Goal: Task Accomplishment & Management: Use online tool/utility

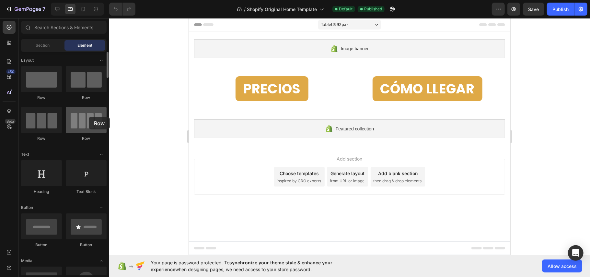
drag, startPoint x: 187, startPoint y: 106, endPoint x: 88, endPoint y: 117, distance: 99.2
click at [88, 160] on div "Row Row Row Row" at bounding box center [64, 180] width 86 height 40
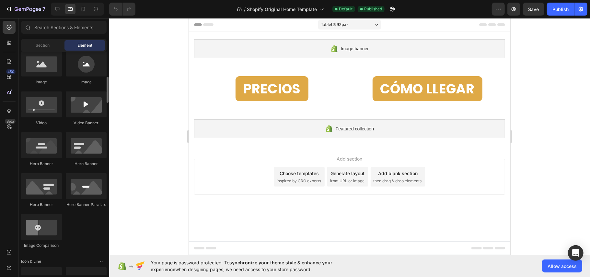
scroll to position [302, 0]
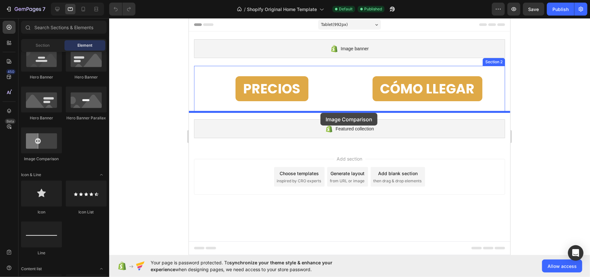
drag, startPoint x: 232, startPoint y: 155, endPoint x: 320, endPoint y: 113, distance: 97.9
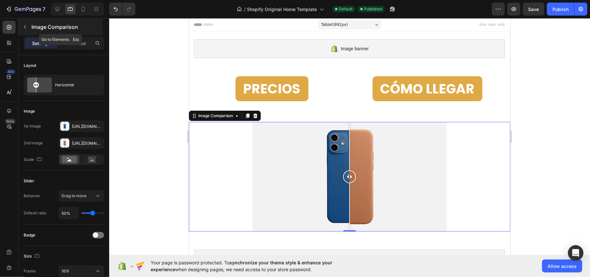
click at [20, 24] on button "button" at bounding box center [25, 27] width 10 height 10
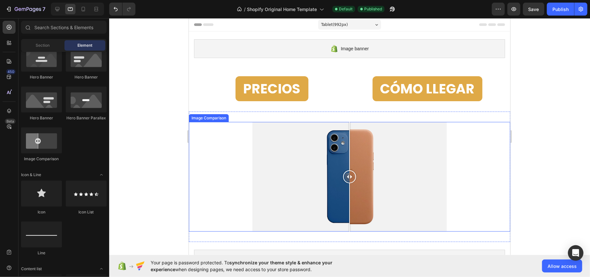
click at [447, 126] on div at bounding box center [350, 177] width 322 height 110
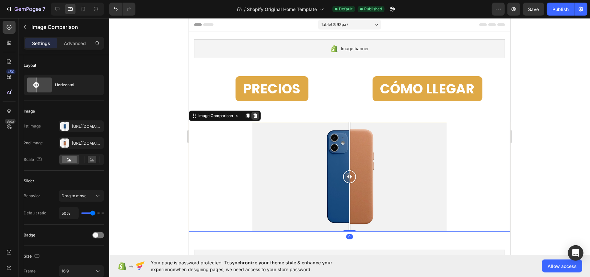
click at [255, 115] on icon at bounding box center [255, 115] width 5 height 5
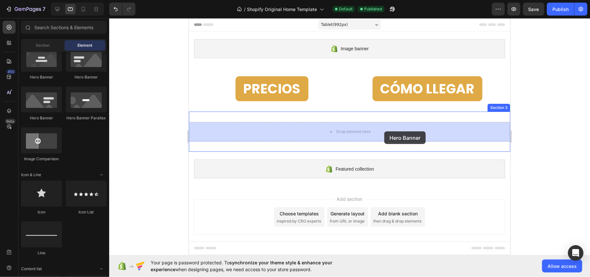
drag, startPoint x: 193, startPoint y: 131, endPoint x: 462, endPoint y: 143, distance: 269.0
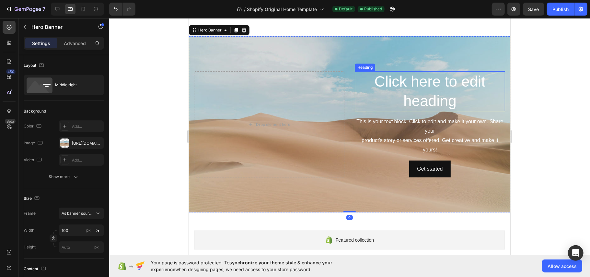
scroll to position [86, 0]
click at [241, 31] on icon at bounding box center [243, 29] width 5 height 5
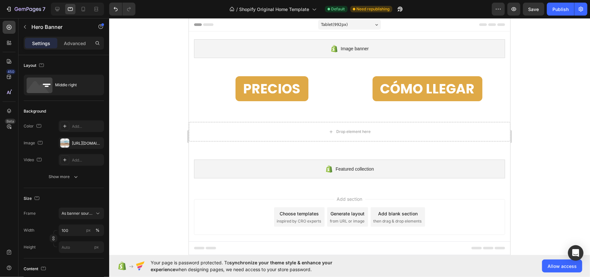
scroll to position [0, 0]
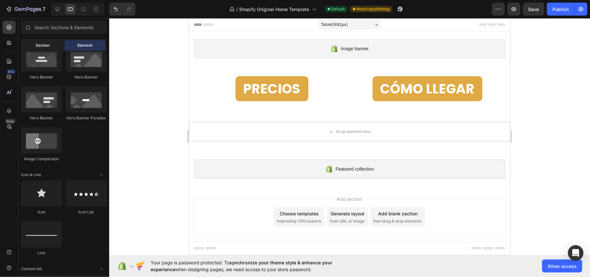
click at [41, 43] on span "Section" at bounding box center [43, 45] width 14 height 6
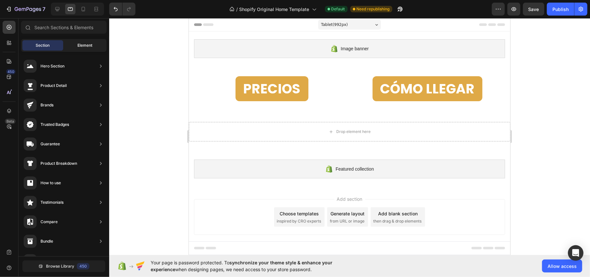
click at [70, 43] on div "Element" at bounding box center [85, 45] width 41 height 10
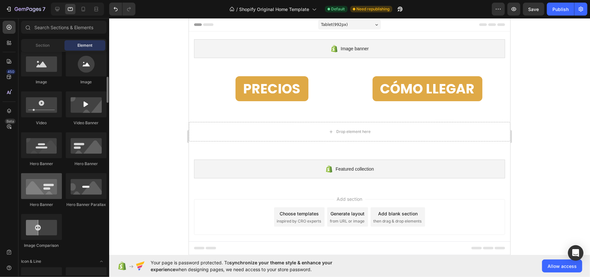
scroll to position [173, 0]
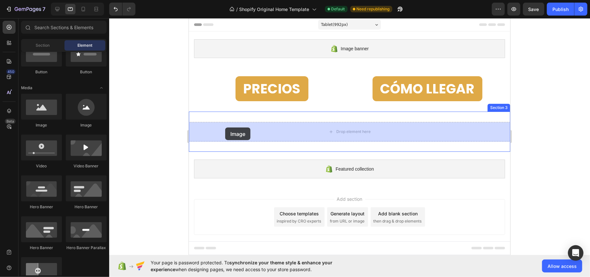
drag, startPoint x: 235, startPoint y: 131, endPoint x: 225, endPoint y: 127, distance: 10.6
click at [225, 127] on div "Drop element here Section 3" at bounding box center [350, 131] width 322 height 40
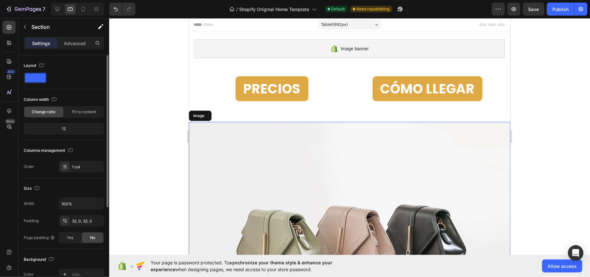
click at [41, 74] on span at bounding box center [35, 77] width 21 height 9
click at [39, 63] on icon "button" at bounding box center [41, 65] width 6 height 6
click at [67, 82] on div at bounding box center [64, 78] width 80 height 12
click at [77, 112] on span "Fit to content" at bounding box center [84, 112] width 24 height 6
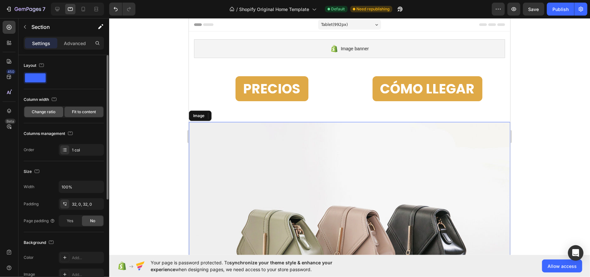
click at [50, 114] on span "Change ratio" at bounding box center [44, 112] width 24 height 6
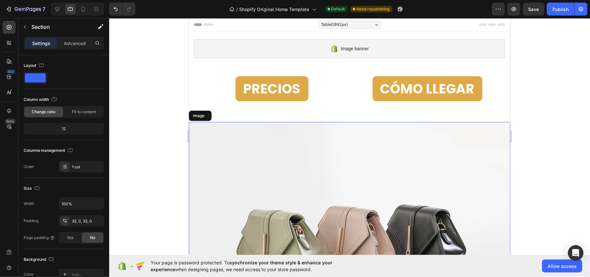
scroll to position [43, 0]
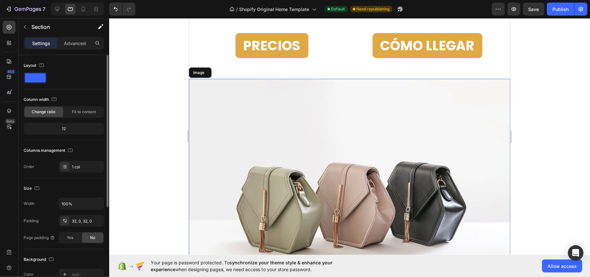
click at [84, 159] on div "Columns management Order 1 col" at bounding box center [64, 158] width 80 height 27
click at [78, 168] on div "1 col" at bounding box center [87, 167] width 30 height 6
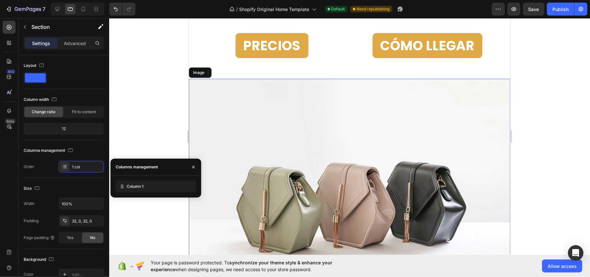
click at [155, 161] on div "Columns management" at bounding box center [136, 167] width 50 height 17
click at [25, 28] on icon "button" at bounding box center [24, 26] width 5 height 5
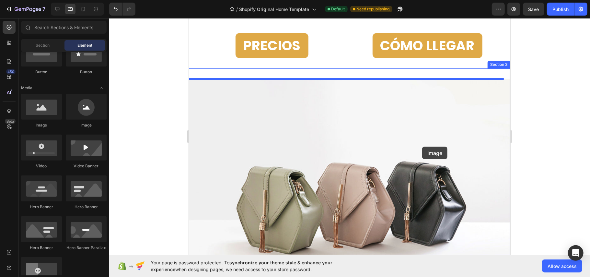
drag, startPoint x: 235, startPoint y: 120, endPoint x: 422, endPoint y: 146, distance: 189.2
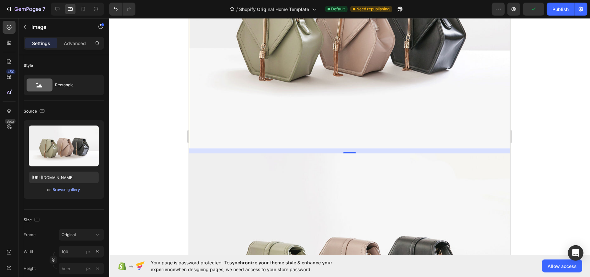
scroll to position [216, 0]
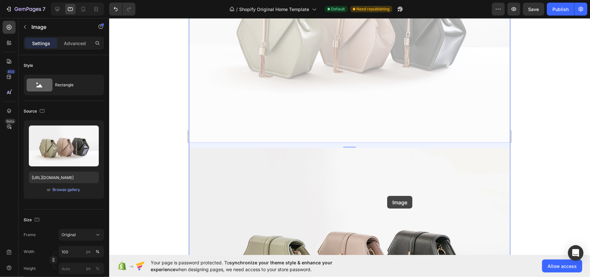
drag, startPoint x: 309, startPoint y: 52, endPoint x: 388, endPoint y: 193, distance: 161.6
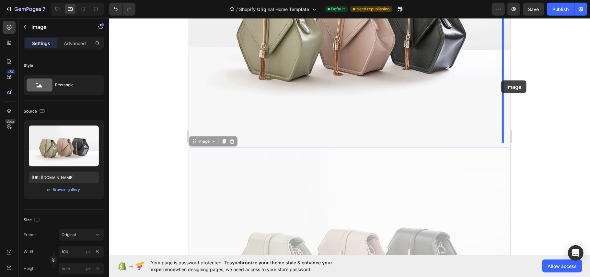
drag, startPoint x: 361, startPoint y: 179, endPoint x: 501, endPoint y: 80, distance: 171.4
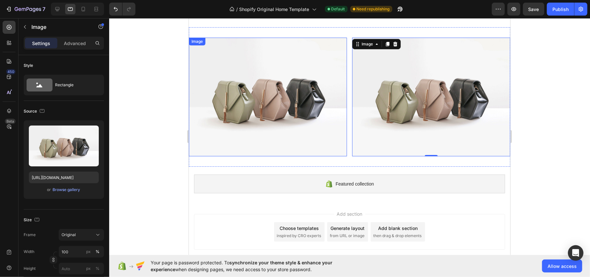
scroll to position [86, 0]
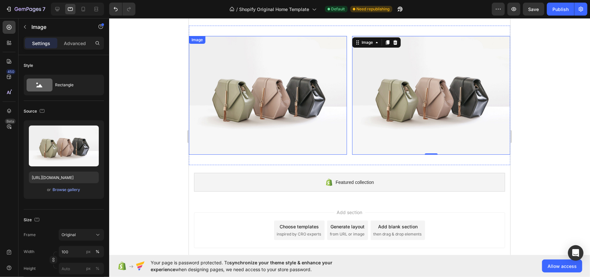
click at [311, 90] on img at bounding box center [268, 95] width 158 height 119
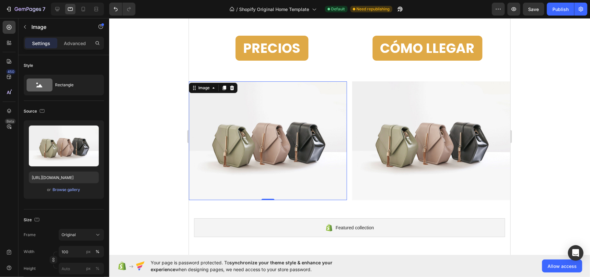
scroll to position [0, 0]
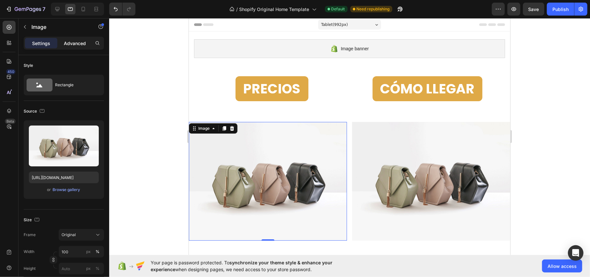
click at [74, 45] on p "Advanced" at bounding box center [75, 43] width 22 height 7
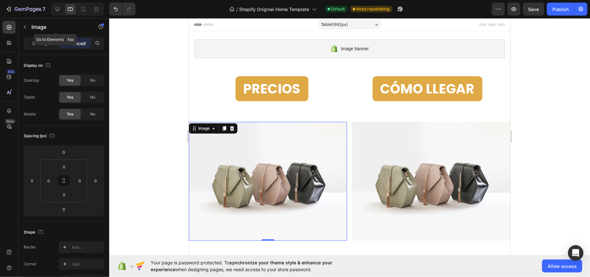
click at [29, 27] on button "button" at bounding box center [25, 27] width 10 height 10
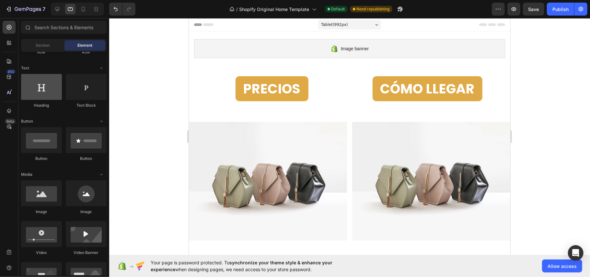
scroll to position [43, 0]
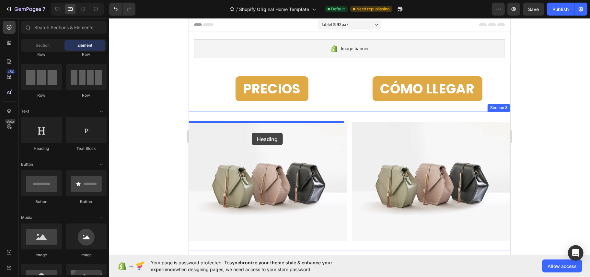
drag, startPoint x: 233, startPoint y: 149, endPoint x: 252, endPoint y: 134, distance: 24.2
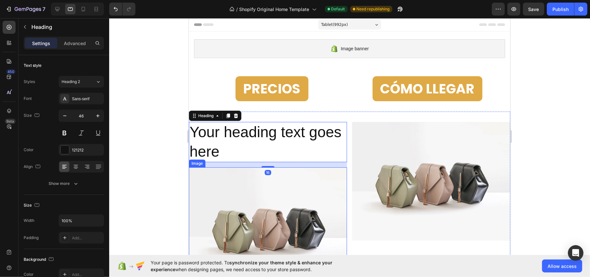
click at [266, 237] on img at bounding box center [268, 226] width 158 height 119
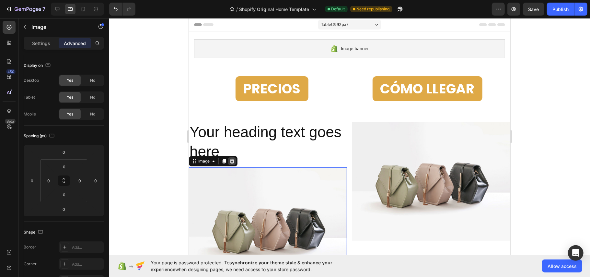
click at [230, 162] on icon at bounding box center [231, 160] width 5 height 5
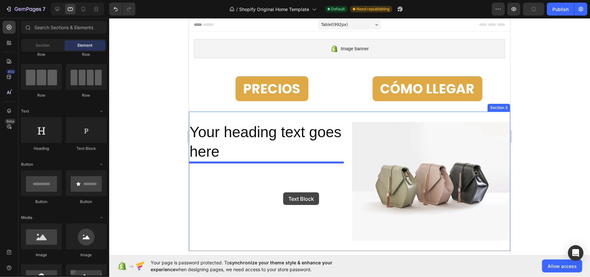
drag, startPoint x: 368, startPoint y: 178, endPoint x: 261, endPoint y: 180, distance: 107.0
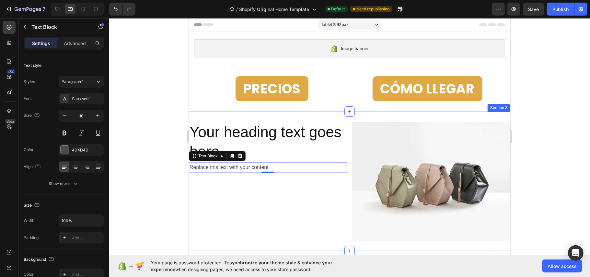
click at [239, 127] on h2 "Your heading text goes here" at bounding box center [268, 142] width 158 height 40
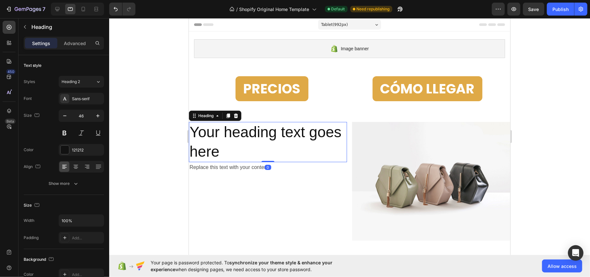
click at [239, 129] on h2 "Your heading text goes here" at bounding box center [268, 142] width 158 height 40
click at [239, 129] on p "Your heading text goes here" at bounding box center [267, 141] width 157 height 39
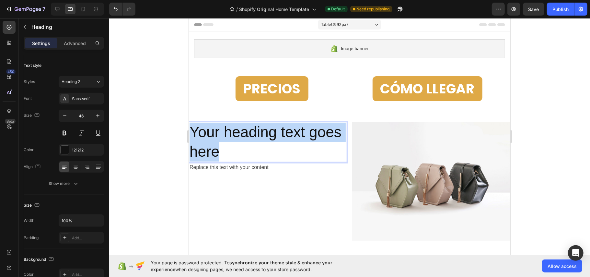
click at [239, 129] on p "Your heading text goes here" at bounding box center [267, 141] width 157 height 39
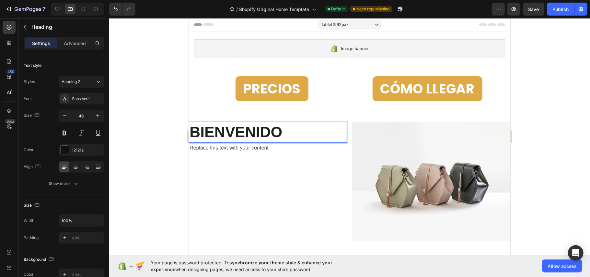
click at [231, 129] on strong "BIENVENIDO" at bounding box center [235, 131] width 93 height 17
click at [230, 128] on strong "BIENVENIDO" at bounding box center [235, 131] width 93 height 17
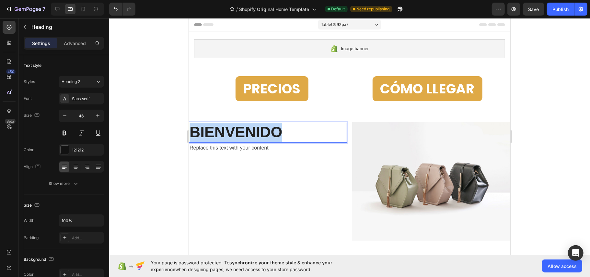
click at [230, 128] on strong "BIENVENIDO" at bounding box center [235, 131] width 93 height 17
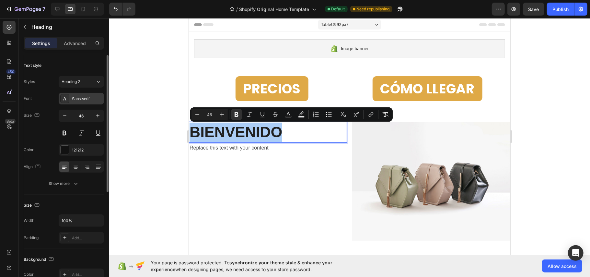
click at [87, 94] on div "Sans-serif" at bounding box center [81, 99] width 45 height 12
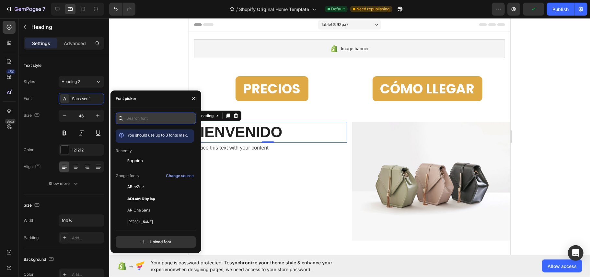
click at [131, 115] on input "text" at bounding box center [156, 118] width 80 height 12
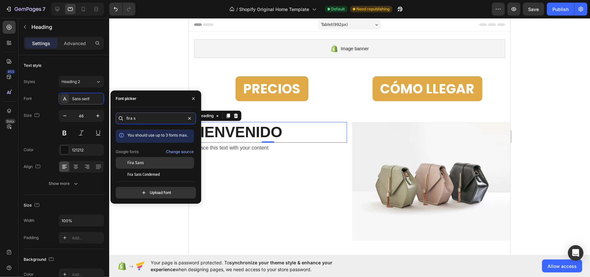
type input "fira s"
click at [148, 163] on div "Fira Sans" at bounding box center [159, 163] width 65 height 6
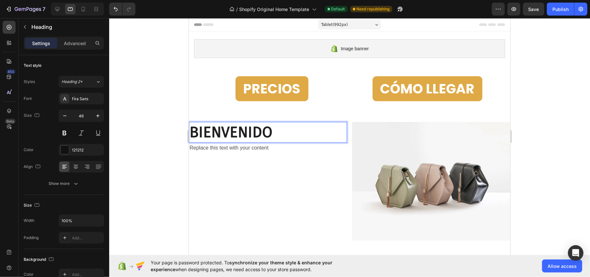
click at [235, 131] on strong "BIENVENIDO" at bounding box center [230, 132] width 83 height 18
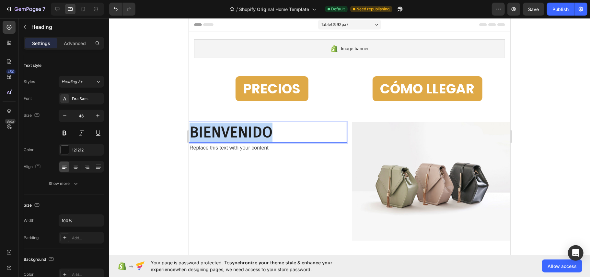
click at [235, 131] on strong "BIENVENIDO" at bounding box center [230, 132] width 83 height 18
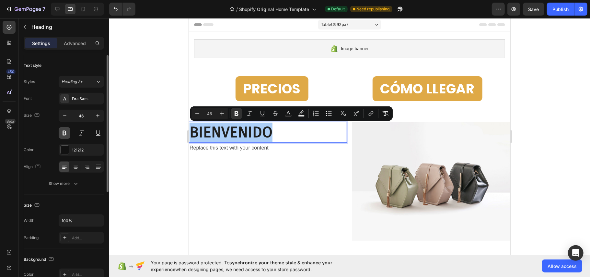
click at [64, 132] on button at bounding box center [65, 133] width 12 height 12
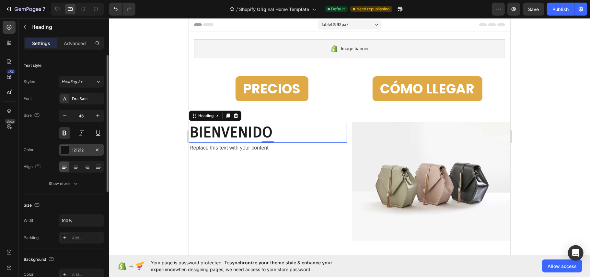
click at [62, 151] on div at bounding box center [65, 150] width 8 height 8
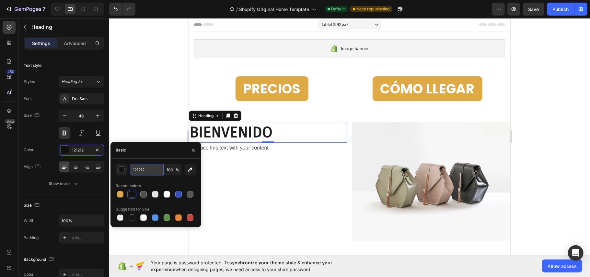
click at [143, 169] on input "121212" at bounding box center [147, 170] width 34 height 12
paste input "#202020"
click at [143, 169] on input "12121#2020202" at bounding box center [147, 170] width 34 height 12
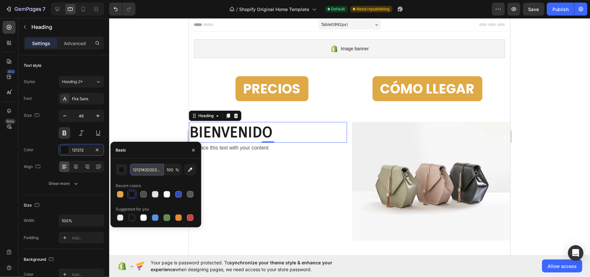
click at [143, 169] on input "12121#2020202" at bounding box center [147, 170] width 34 height 12
paste input "#202020"
type input "#202020"
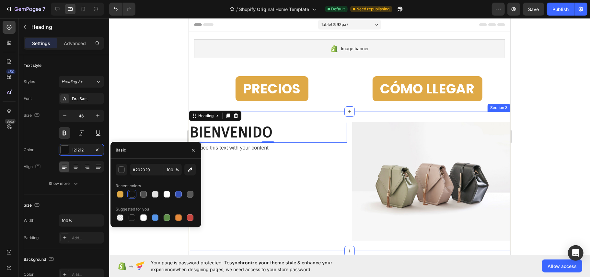
click at [238, 187] on div "⁠⁠⁠⁠⁠⁠⁠ BIENVENIDO Heading 0 Replace this text with your content Text Block" at bounding box center [268, 181] width 158 height 119
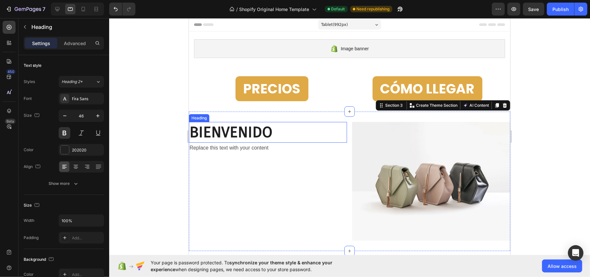
click at [245, 137] on strong "BIENVENIDO" at bounding box center [230, 132] width 83 height 18
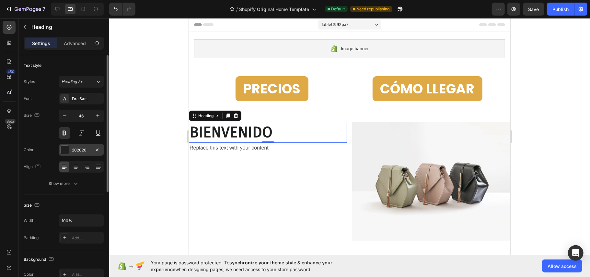
click at [69, 153] on div at bounding box center [64, 149] width 9 height 9
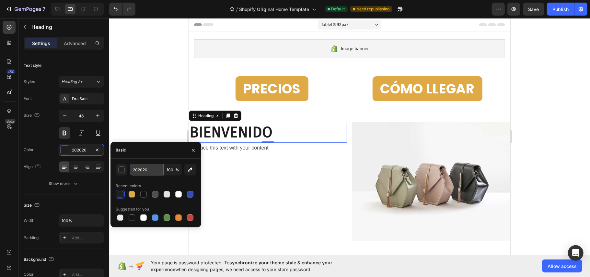
click at [149, 169] on input "202020" at bounding box center [147, 170] width 34 height 12
paste input "#"
type input "#202020"
click at [158, 140] on div at bounding box center [349, 147] width 481 height 259
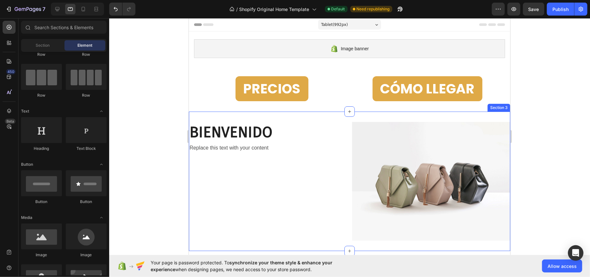
click at [231, 145] on div "Replace this text with your content" at bounding box center [268, 147] width 158 height 11
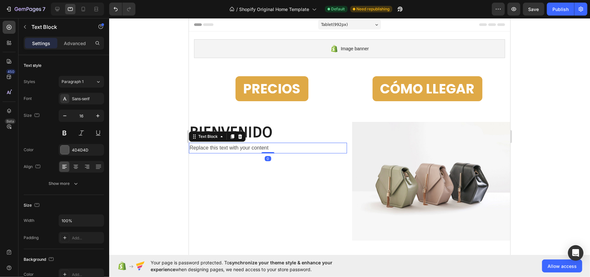
click at [231, 145] on div "Replace this text with your content" at bounding box center [268, 147] width 158 height 11
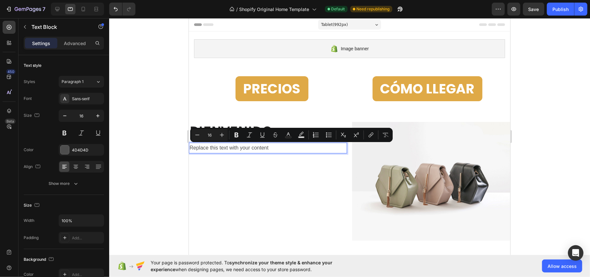
click at [231, 145] on p "Replace this text with your content" at bounding box center [267, 147] width 157 height 9
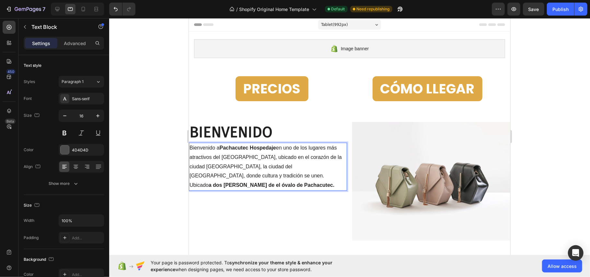
click at [289, 182] on strong "a dos [PERSON_NAME] de el óvalo de Pachacutec." at bounding box center [271, 185] width 126 height 6
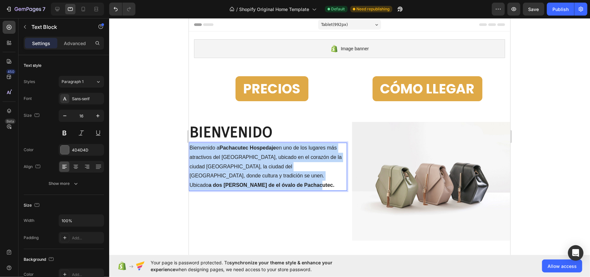
drag, startPoint x: 292, startPoint y: 175, endPoint x: 364, endPoint y: 163, distance: 72.7
click at [189, 145] on html "Tablet ( 992 px) iPhone 13 Mini iPhone 13 Pro iPhone 11 Pro Max iPhone 15 Pro M…" at bounding box center [350, 190] width 322 height 345
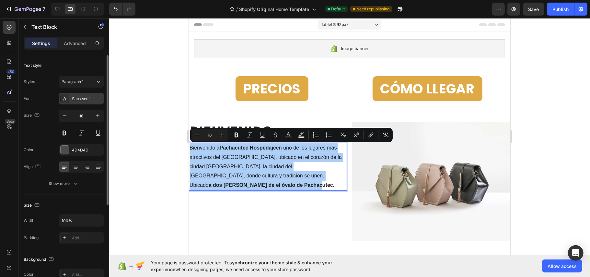
drag, startPoint x: 87, startPoint y: 96, endPoint x: 88, endPoint y: 100, distance: 4.4
click at [87, 96] on div "Sans-serif" at bounding box center [87, 99] width 30 height 6
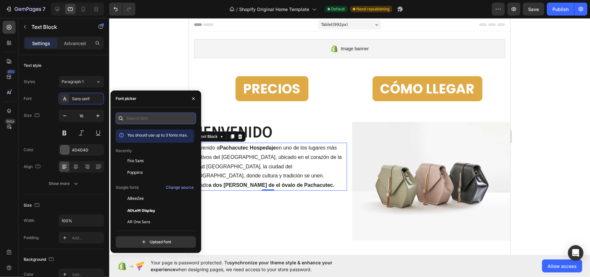
click at [144, 118] on input "text" at bounding box center [156, 118] width 80 height 12
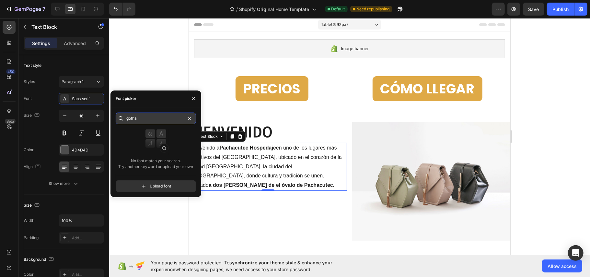
click at [151, 120] on input "gotha" at bounding box center [156, 118] width 80 height 12
click at [151, 119] on input "gotha" at bounding box center [156, 118] width 80 height 12
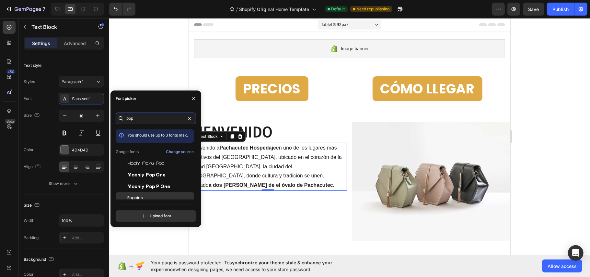
type input "pop"
click at [144, 193] on div "Poppins" at bounding box center [155, 198] width 78 height 12
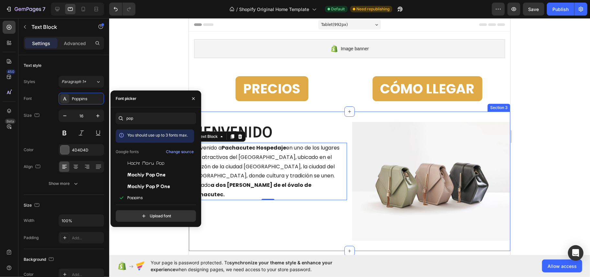
click at [238, 216] on div "⁠⁠⁠⁠⁠⁠⁠ BIENVENIDO Heading Bienvenido a Pachacutec Hospedaje en uno de los luga…" at bounding box center [268, 181] width 158 height 119
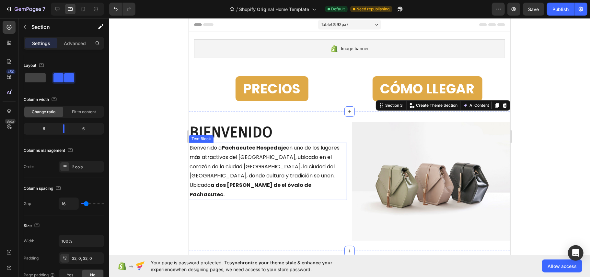
click at [255, 149] on strong "Pachacutec Hospedaje" at bounding box center [253, 147] width 65 height 7
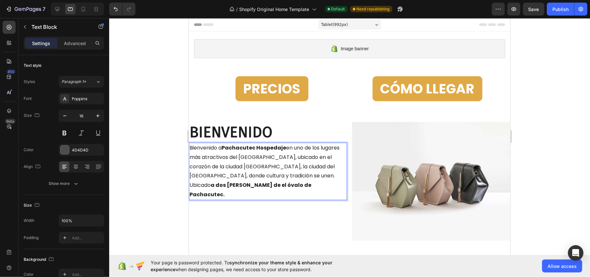
click at [255, 149] on strong "Pachacutec Hospedaje" at bounding box center [253, 147] width 65 height 7
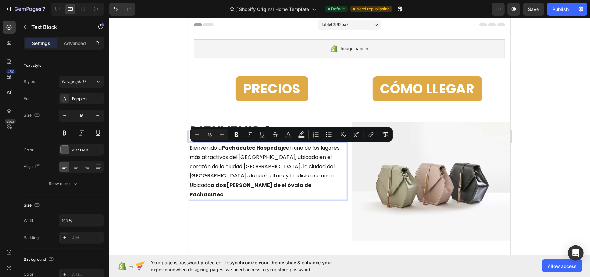
click at [239, 150] on strong "Pachacutec Hospedaje" at bounding box center [253, 147] width 65 height 7
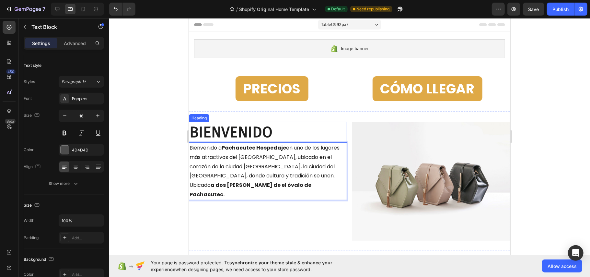
click at [231, 139] on strong "BIENVENIDO" at bounding box center [230, 132] width 83 height 18
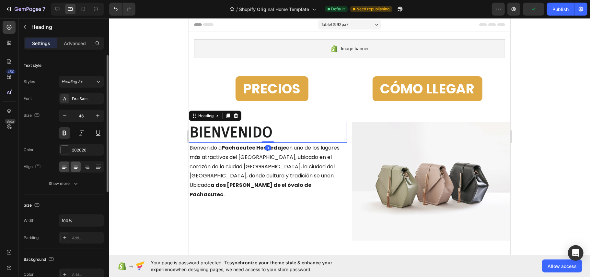
click at [77, 169] on icon at bounding box center [76, 166] width 6 height 6
click at [66, 168] on icon at bounding box center [64, 167] width 5 height 1
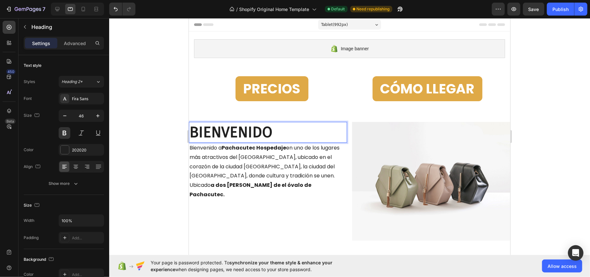
drag, startPoint x: 215, startPoint y: 132, endPoint x: 224, endPoint y: 132, distance: 8.4
click at [228, 162] on span "Bienvenido a Pachacutec Hospedaje en uno de los lugares más atractivos del [GEO…" at bounding box center [264, 171] width 150 height 54
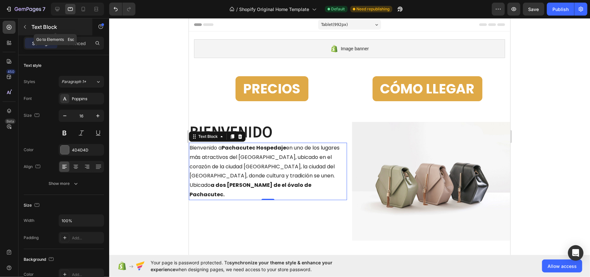
click at [25, 27] on icon "button" at bounding box center [24, 26] width 5 height 5
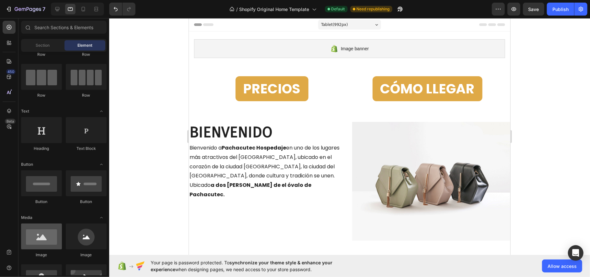
scroll to position [130, 0]
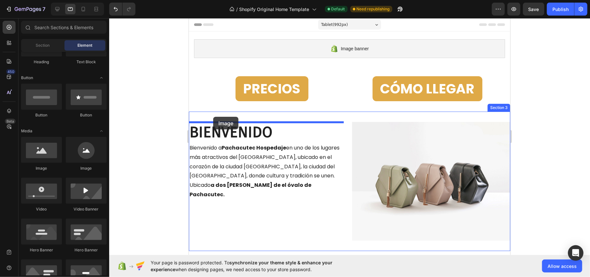
drag, startPoint x: 233, startPoint y: 176, endPoint x: 213, endPoint y: 116, distance: 63.2
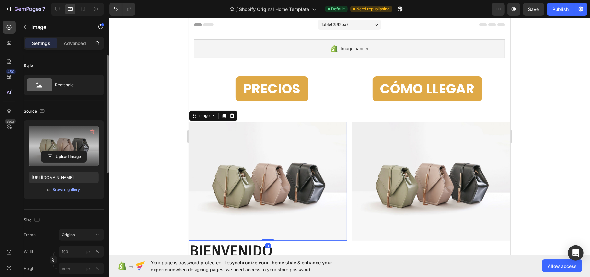
click at [65, 148] on label at bounding box center [64, 145] width 70 height 41
click at [65, 151] on input "file" at bounding box center [63, 156] width 45 height 11
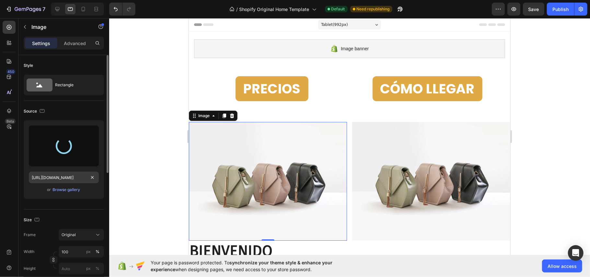
type input "[URL][DOMAIN_NAME]"
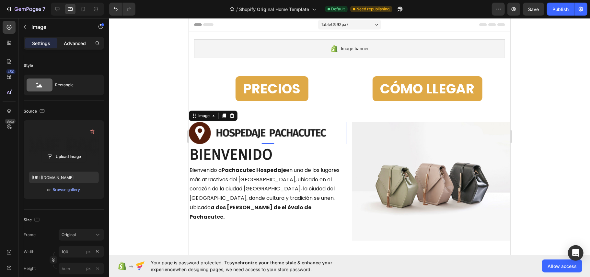
click at [74, 47] on div "Advanced" at bounding box center [75, 43] width 32 height 10
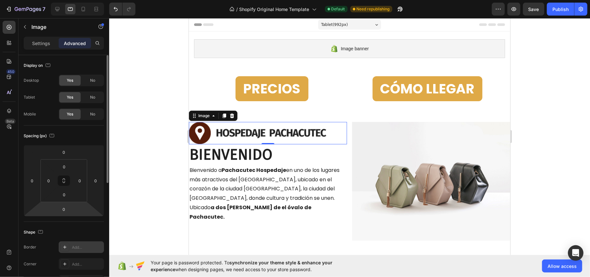
scroll to position [86, 0]
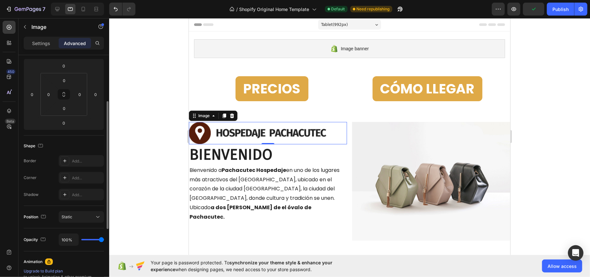
click at [272, 131] on img at bounding box center [268, 133] width 158 height 22
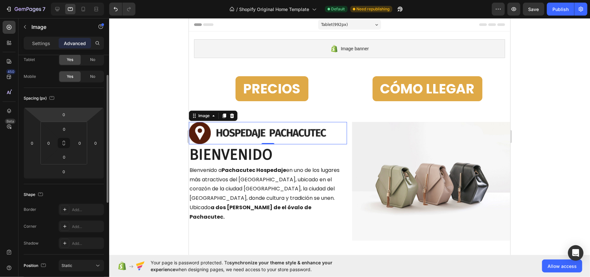
scroll to position [0, 0]
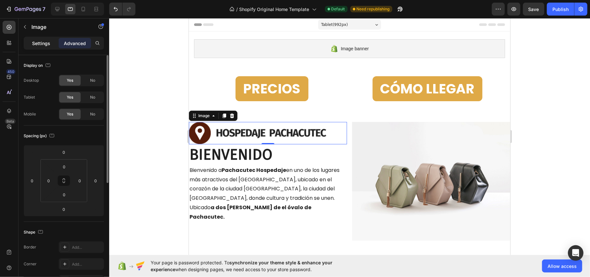
click at [41, 43] on p "Settings" at bounding box center [41, 43] width 18 height 7
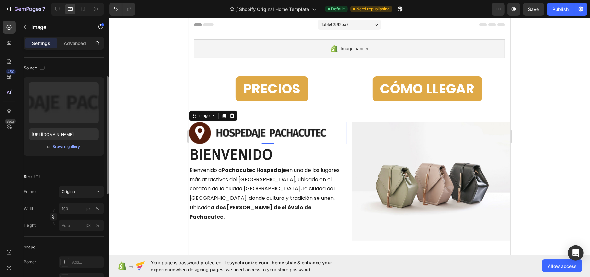
scroll to position [130, 0]
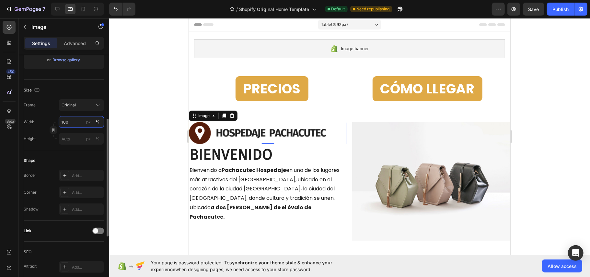
click at [68, 122] on input "100" at bounding box center [81, 122] width 45 height 12
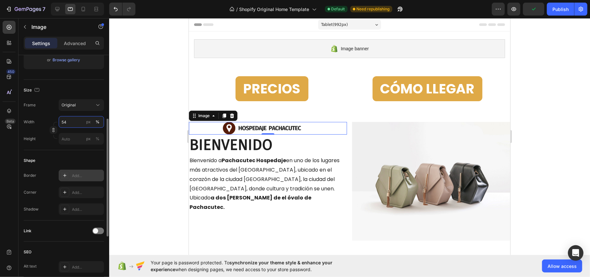
type input "53"
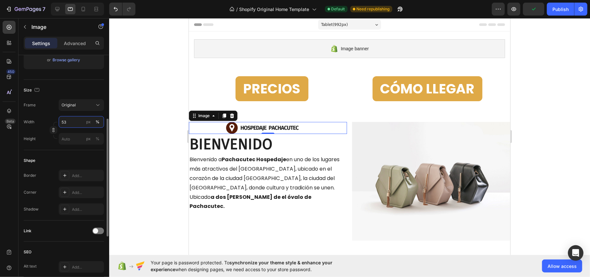
scroll to position [250, 0]
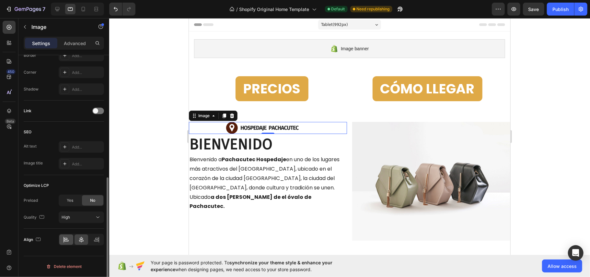
click at [69, 245] on div at bounding box center [66, 239] width 14 height 10
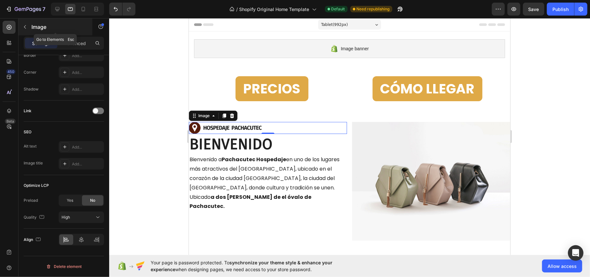
click at [28, 27] on button "button" at bounding box center [25, 27] width 10 height 10
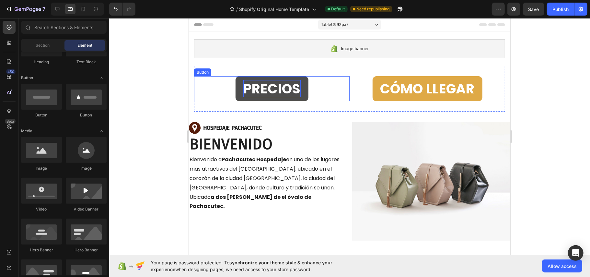
click at [279, 92] on strong "PRECIOS" at bounding box center [271, 88] width 57 height 18
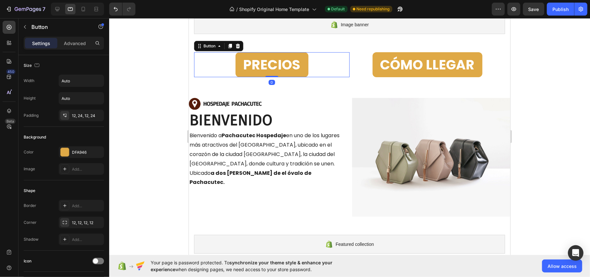
scroll to position [43, 0]
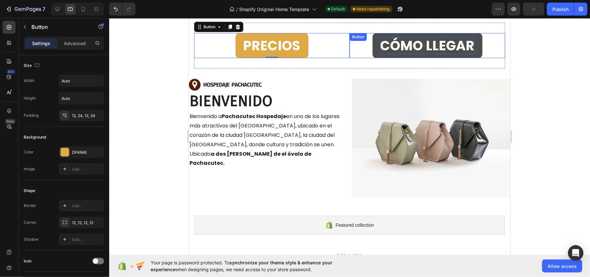
click at [384, 53] on strong "CÓMO LLEGAR" at bounding box center [427, 45] width 94 height 18
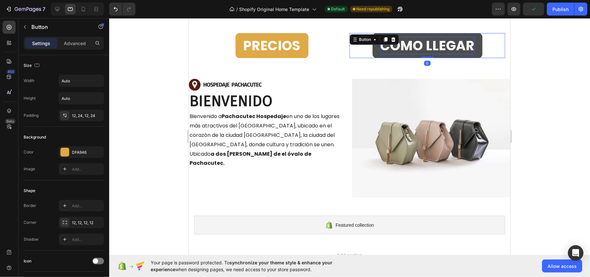
scroll to position [226, 0]
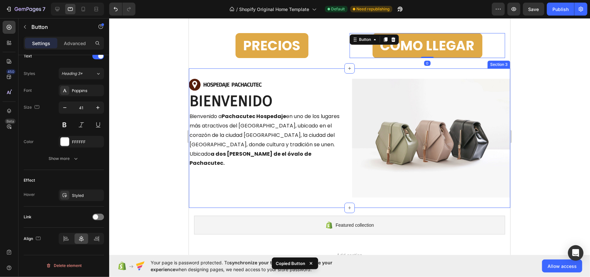
click at [243, 191] on div "Image ⁠⁠⁠⁠⁠⁠⁠ BIENVENIDO Heading Bienvenido a Pachacutec Hospedaje en uno de lo…" at bounding box center [268, 137] width 158 height 119
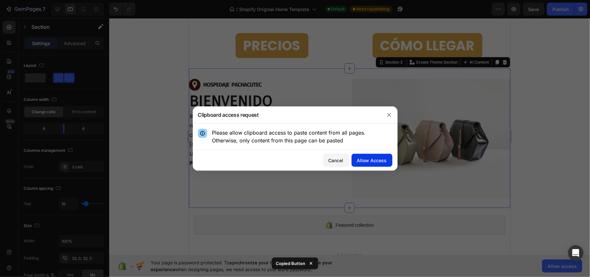
click at [376, 163] on div "Allow Access" at bounding box center [372, 160] width 30 height 7
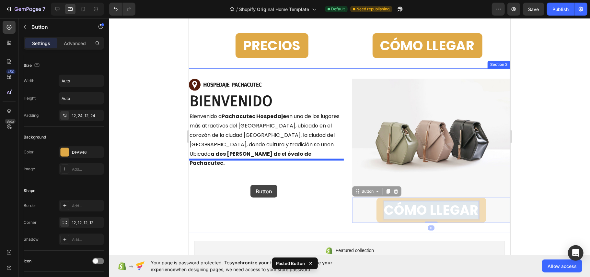
drag, startPoint x: 432, startPoint y: 211, endPoint x: 251, endPoint y: 184, distance: 183.2
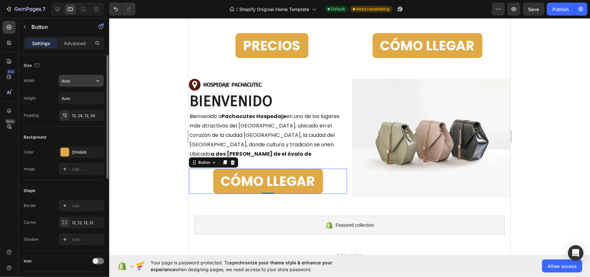
click at [75, 82] on input "Auto" at bounding box center [81, 81] width 45 height 12
click at [98, 83] on icon "button" at bounding box center [98, 80] width 6 height 6
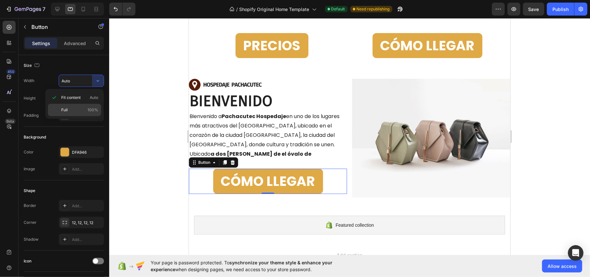
click at [78, 108] on p "Full 100%" at bounding box center [79, 110] width 37 height 6
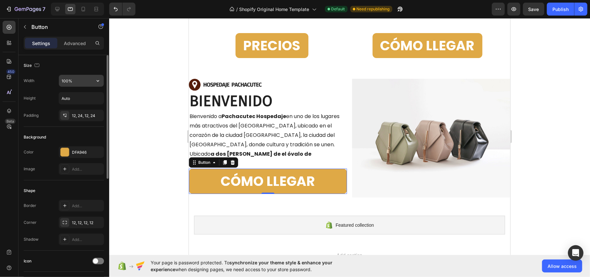
click at [80, 83] on input "100%" at bounding box center [81, 81] width 45 height 12
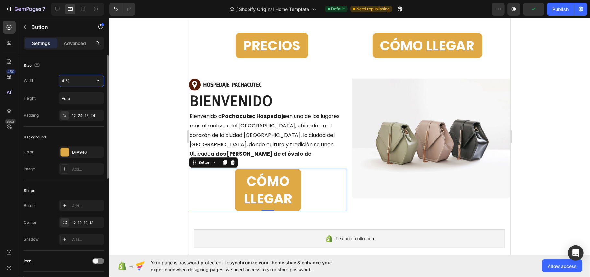
type input "40%"
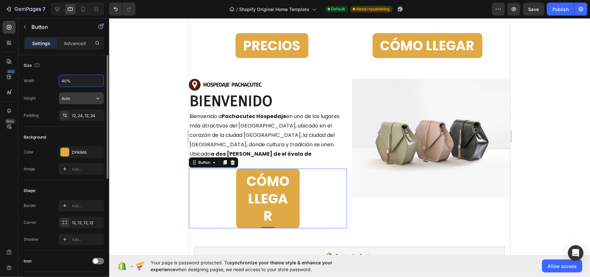
click at [74, 102] on input "Auto" at bounding box center [81, 98] width 45 height 12
click at [77, 99] on input "-17" at bounding box center [81, 98] width 45 height 12
click at [76, 99] on input "-17" at bounding box center [81, 98] width 45 height 12
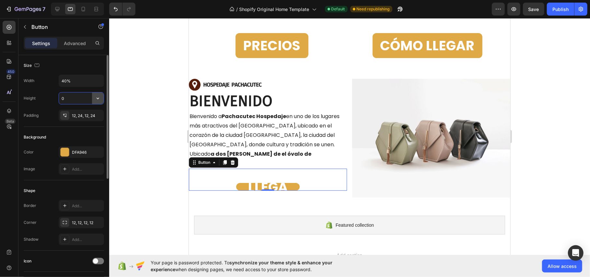
click at [99, 99] on icon "button" at bounding box center [98, 99] width 3 height 2
click at [71, 98] on input "0" at bounding box center [81, 98] width 45 height 12
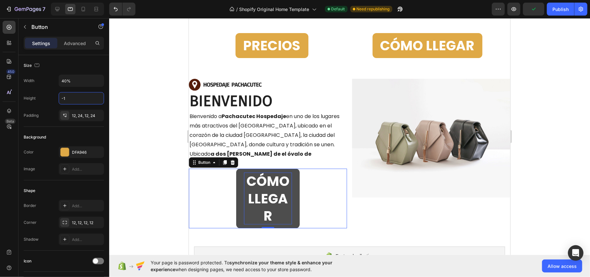
click at [282, 184] on strong "CÓMO LLEGAR" at bounding box center [267, 197] width 43 height 53
type input "0"
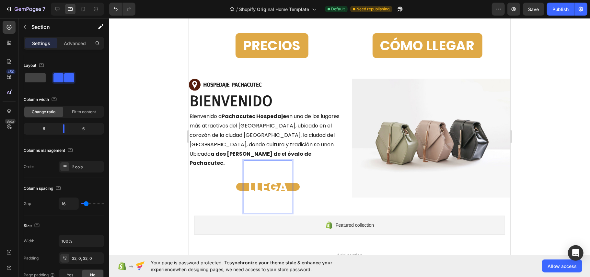
click at [306, 195] on div "Image ⁠⁠⁠⁠⁠⁠⁠ BIENVENIDO Heading Bienvenido a Pachacutec Hospedaje en uno de lo…" at bounding box center [350, 137] width 322 height 139
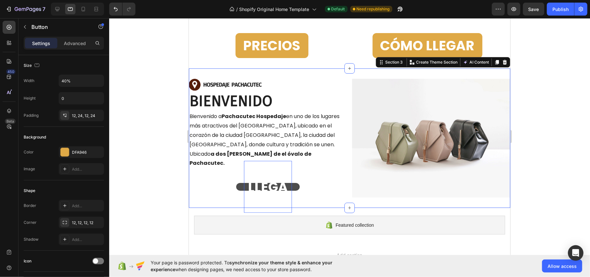
click at [289, 182] on p "CÓMO LLEGAR" at bounding box center [268, 186] width 48 height 52
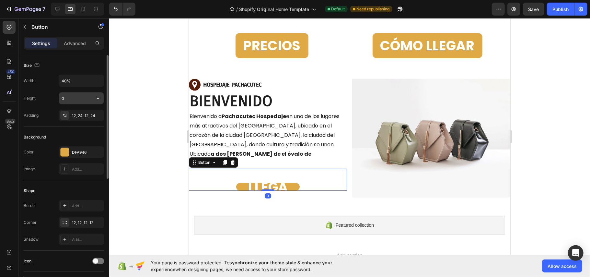
click at [69, 100] on input "0" at bounding box center [81, 98] width 45 height 12
type input "8{"
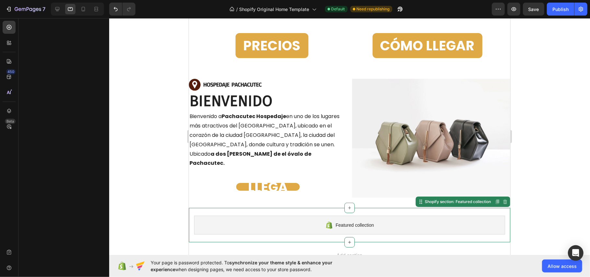
drag, startPoint x: 302, startPoint y: 210, endPoint x: 295, endPoint y: 206, distance: 8.1
click at [302, 210] on div "Featured collection Shopify section: Featured collection Disabled. Please edit …" at bounding box center [350, 224] width 322 height 34
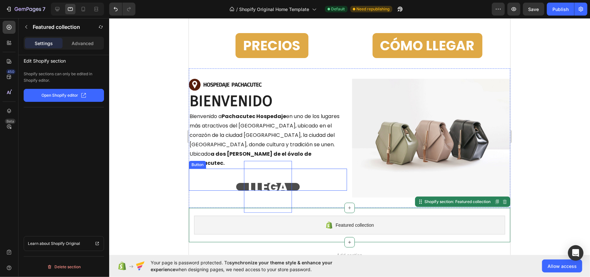
click at [272, 179] on strong "CÓMO LLEGAR" at bounding box center [267, 186] width 43 height 53
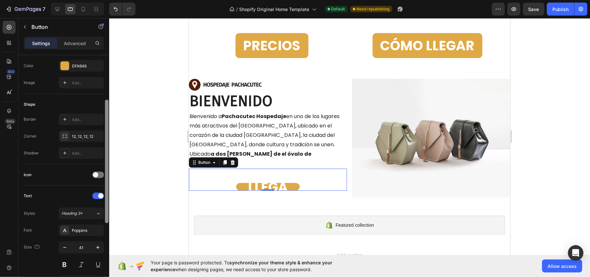
scroll to position [130, 0]
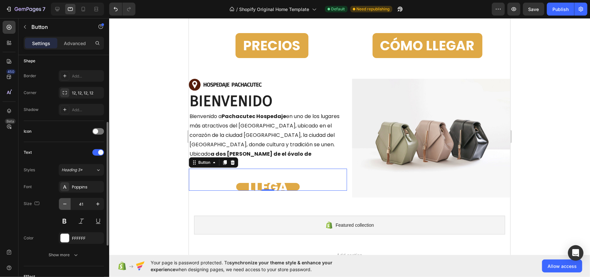
click at [63, 209] on button "button" at bounding box center [65, 204] width 12 height 12
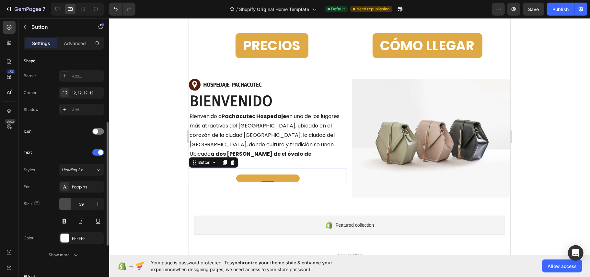
click at [63, 209] on button "button" at bounding box center [65, 204] width 12 height 12
click at [63, 207] on icon "button" at bounding box center [65, 204] width 6 height 6
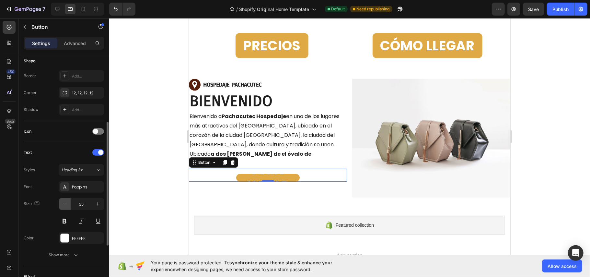
click at [63, 207] on icon "button" at bounding box center [65, 204] width 6 height 6
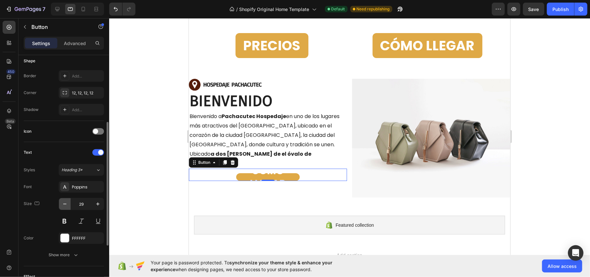
click at [63, 207] on icon "button" at bounding box center [65, 204] width 6 height 6
click at [63, 206] on icon "button" at bounding box center [65, 204] width 6 height 6
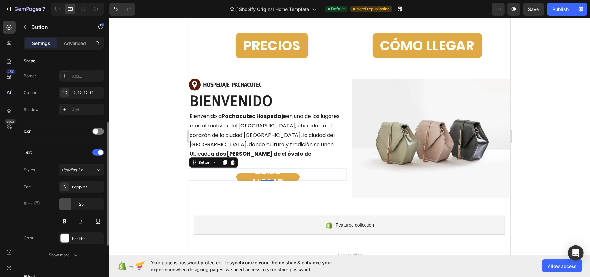
click at [63, 206] on icon "button" at bounding box center [65, 204] width 6 height 6
click at [64, 206] on icon "button" at bounding box center [65, 204] width 6 height 6
click at [64, 204] on icon "button" at bounding box center [64, 204] width 3 height 1
click at [65, 204] on icon "button" at bounding box center [64, 204] width 3 height 1
type input "20"
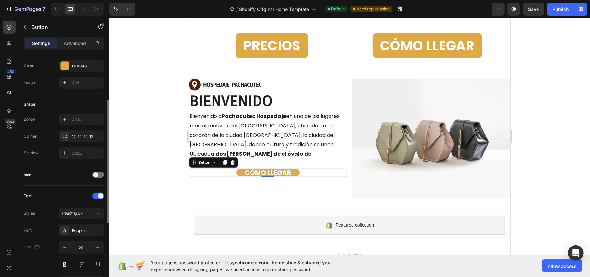
scroll to position [0, 0]
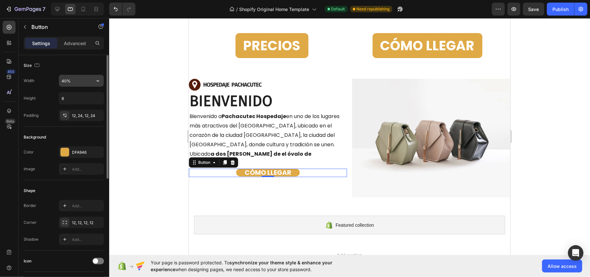
click at [81, 85] on input "40%" at bounding box center [81, 81] width 45 height 12
type input "43%"
click at [81, 98] on input "8" at bounding box center [81, 98] width 45 height 12
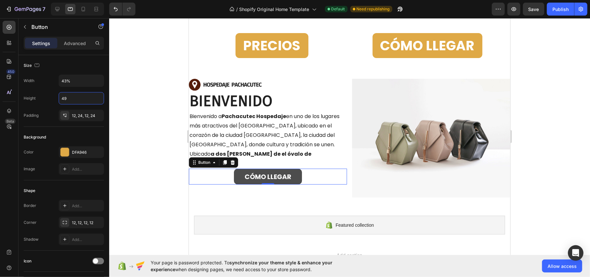
type input "50"
drag, startPoint x: 183, startPoint y: 215, endPoint x: 187, endPoint y: 208, distance: 8.6
click at [183, 215] on div at bounding box center [349, 147] width 481 height 259
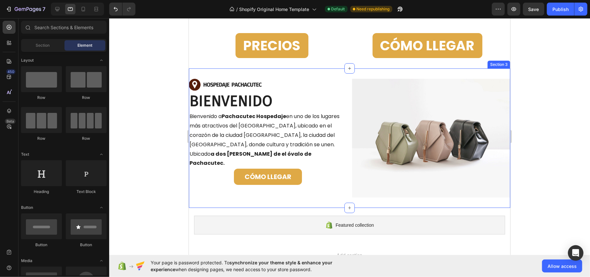
click at [225, 168] on div "CÓMO LLEGAR Button" at bounding box center [268, 176] width 158 height 16
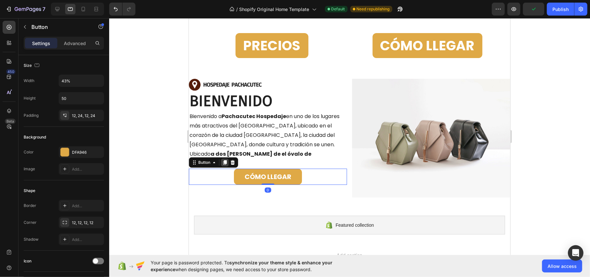
click at [225, 160] on icon at bounding box center [225, 162] width 4 height 5
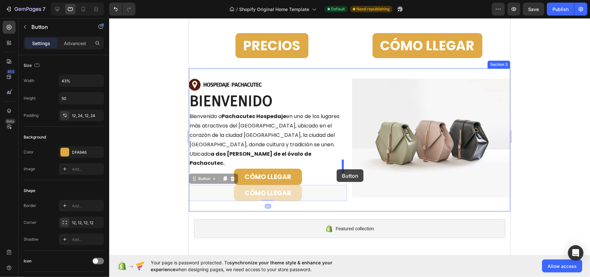
drag, startPoint x: 231, startPoint y: 183, endPoint x: 337, endPoint y: 169, distance: 107.2
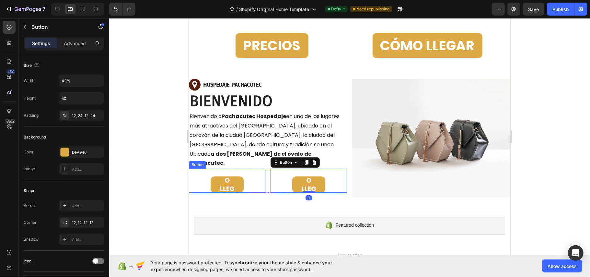
click at [252, 171] on div "CÓMO LLEGAR Button" at bounding box center [227, 180] width 77 height 24
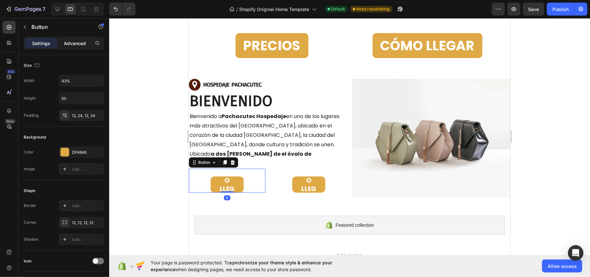
click at [72, 42] on p "Advanced" at bounding box center [75, 43] width 22 height 7
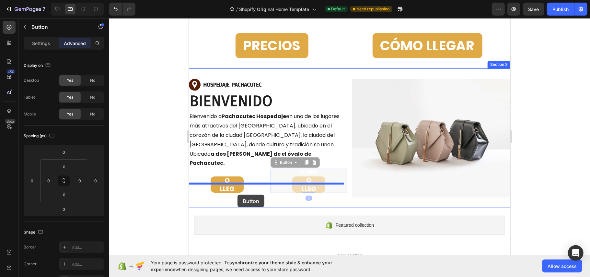
drag, startPoint x: 317, startPoint y: 173, endPoint x: 237, endPoint y: 194, distance: 82.6
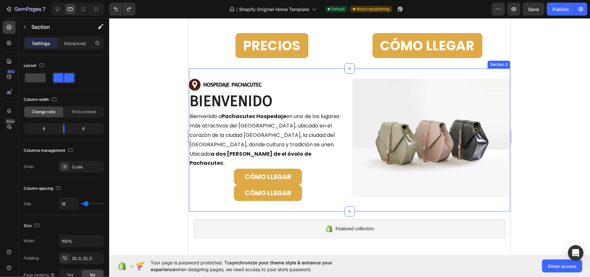
click at [282, 199] on div "Image ⁠⁠⁠⁠⁠⁠⁠ BIENVENIDO Heading Bienvenido a Pachacutec Hospedaje en uno de lo…" at bounding box center [350, 139] width 322 height 143
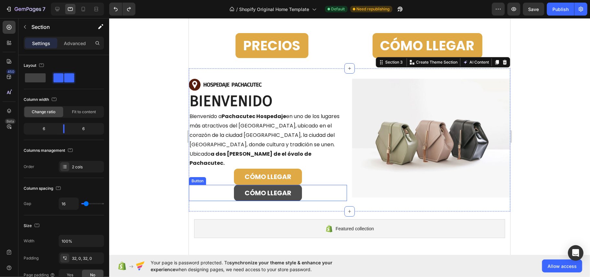
click at [297, 184] on button "CÓMO LLEGAR" at bounding box center [268, 192] width 68 height 16
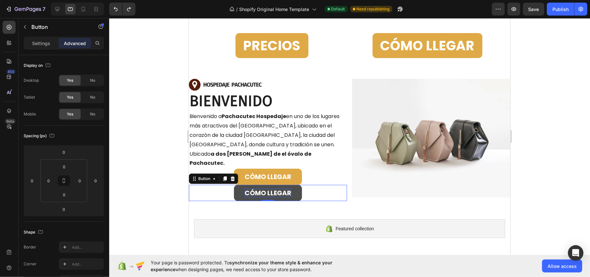
click at [276, 188] on strong "CÓMO LLEGAR" at bounding box center [267, 192] width 47 height 9
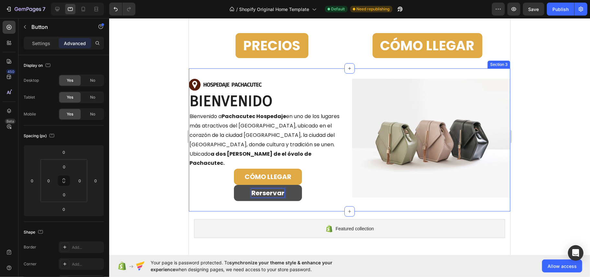
click at [323, 201] on div "Image ⁠⁠⁠⁠⁠⁠⁠ BIENVENIDO Heading Bienvenido a Pachacutec Hospedaje en uno de lo…" at bounding box center [350, 139] width 322 height 143
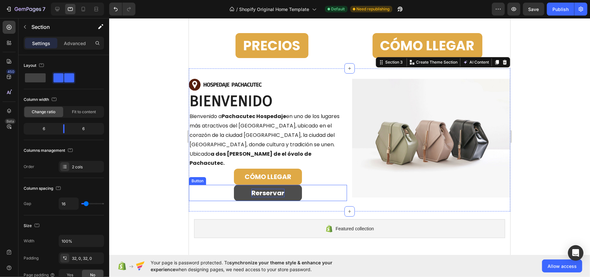
click at [286, 184] on button "Rerservar" at bounding box center [268, 192] width 68 height 16
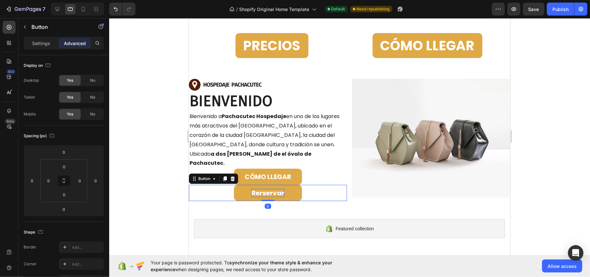
click at [214, 168] on div "CÓMO LLEGAR Button" at bounding box center [268, 176] width 158 height 16
click at [198, 184] on div "Rerservar Button 0" at bounding box center [268, 192] width 158 height 16
click at [27, 34] on div "Button" at bounding box center [55, 26] width 74 height 17
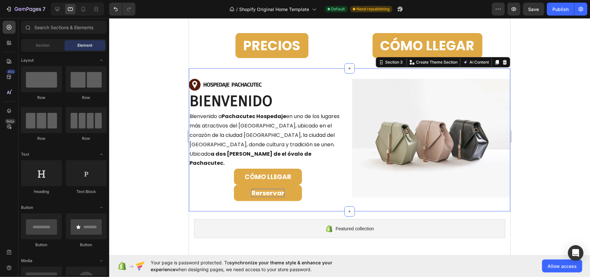
click at [347, 183] on div "Image ⁠⁠⁠⁠⁠⁠⁠ BIENVENIDO Heading Bienvenido a Pachacutec Hospedaje en uno de lo…" at bounding box center [350, 139] width 322 height 143
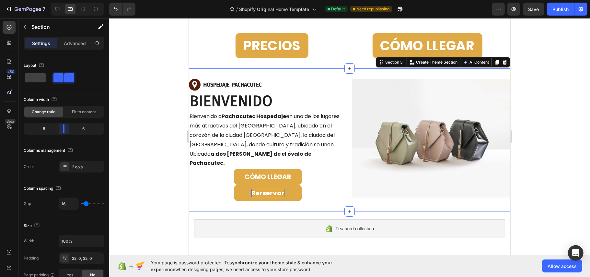
click at [63, 0] on body "7 / Shopify Original Home Template Default Need republishing Preview Save Publi…" at bounding box center [295, 0] width 590 height 0
type input "0"
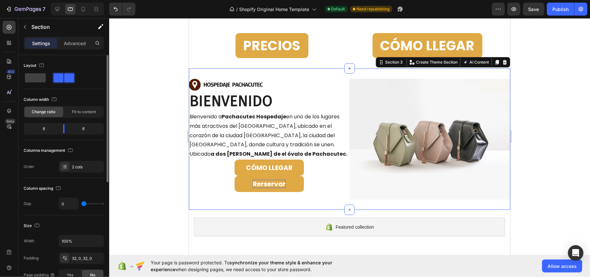
type input "11"
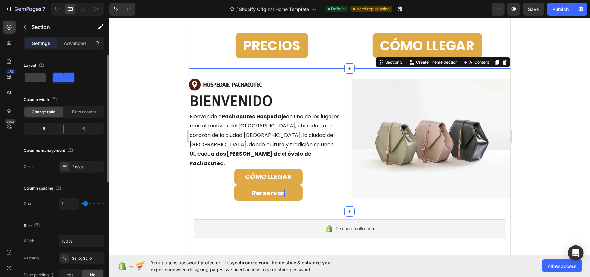
type input "0"
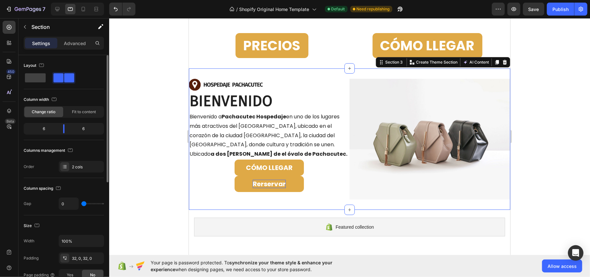
type input "2"
type input "5"
type input "8"
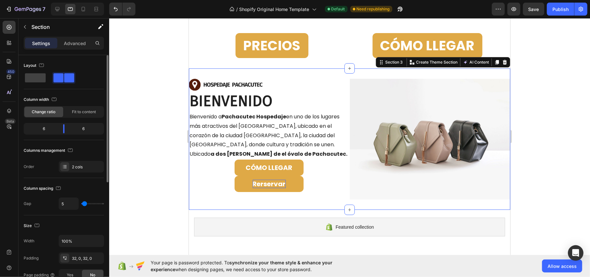
type input "8"
type input "20"
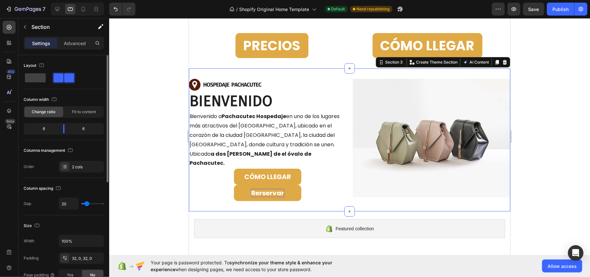
type input "8"
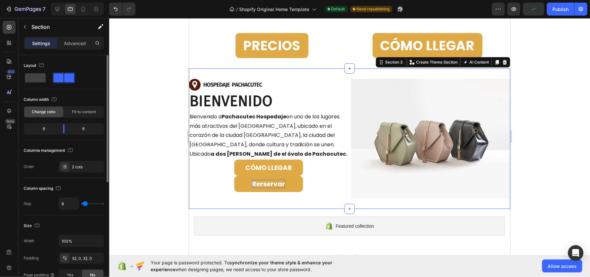
type input "5"
type input "0"
click at [83, 204] on input "range" at bounding box center [92, 203] width 23 height 1
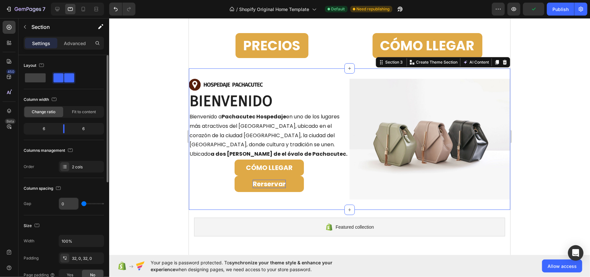
click at [70, 204] on input "0" at bounding box center [68, 204] width 19 height 12
type input "5"
click at [137, 190] on div at bounding box center [349, 147] width 481 height 259
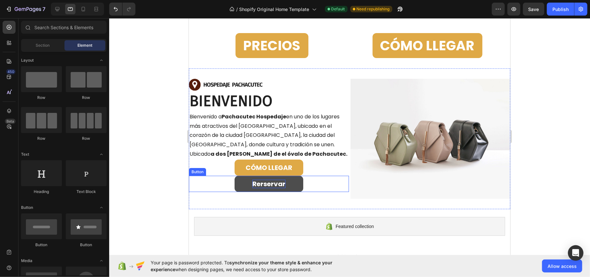
click at [260, 175] on button "Rerservar" at bounding box center [268, 183] width 69 height 16
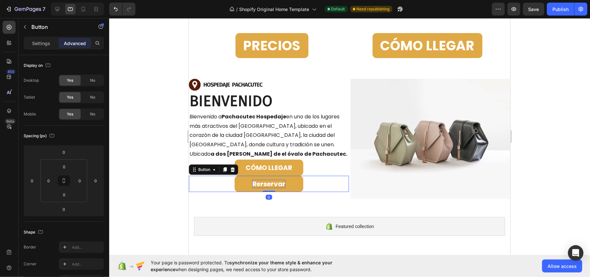
click at [205, 175] on div "Rerservar Button 0" at bounding box center [269, 183] width 160 height 16
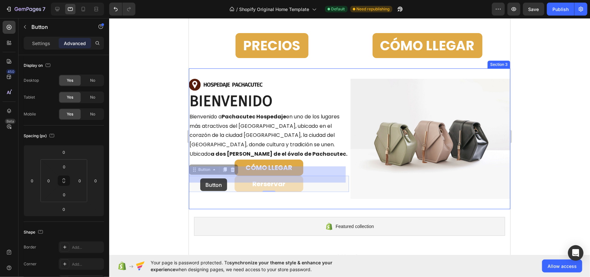
drag, startPoint x: 194, startPoint y: 161, endPoint x: 196, endPoint y: 168, distance: 7.9
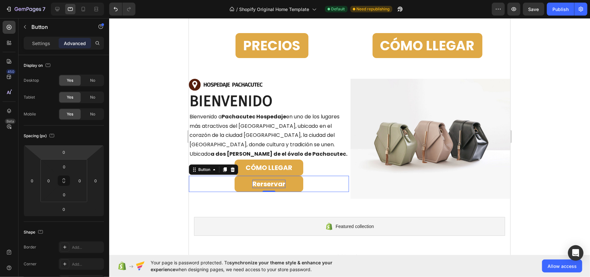
click at [72, 0] on html "7 / Shopify Original Home Template Default Need republishing Preview Save Publi…" at bounding box center [295, 0] width 590 height 0
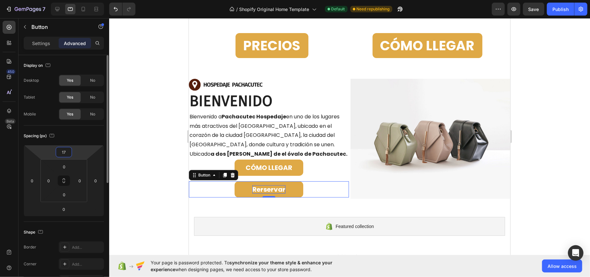
type input "16"
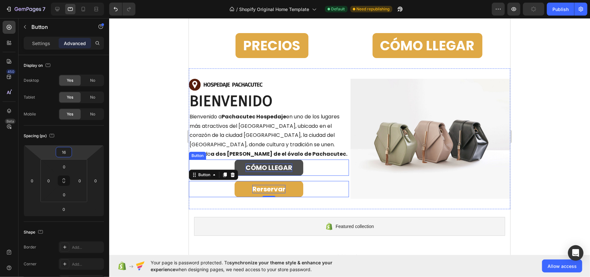
click at [245, 163] on strong "CÓMO LLEGAR" at bounding box center [268, 167] width 47 height 9
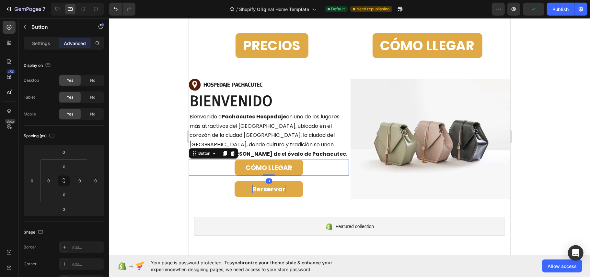
click at [218, 159] on div "CÓMO LLEGAR Button 0" at bounding box center [269, 167] width 160 height 16
click at [70, 149] on div "0" at bounding box center [64, 152] width 16 height 10
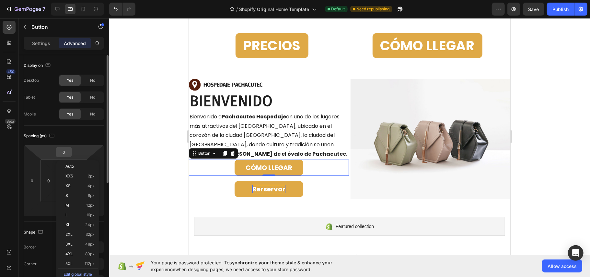
click at [66, 152] on input "0" at bounding box center [63, 152] width 13 height 10
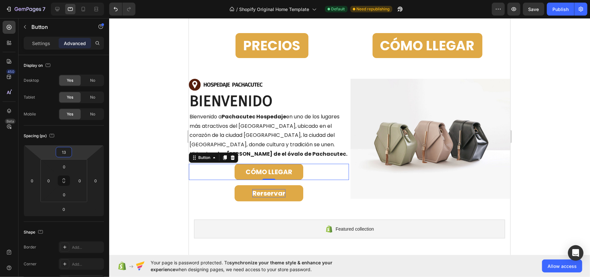
type input "14"
click at [432, 171] on img at bounding box center [430, 138] width 160 height 120
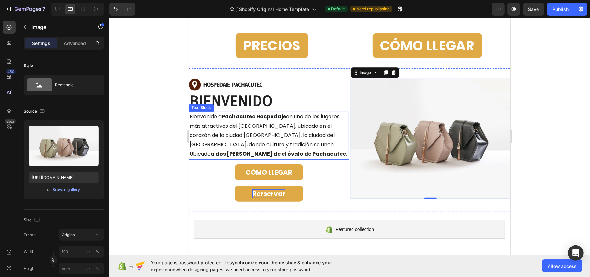
click at [404, 133] on img at bounding box center [430, 138] width 160 height 120
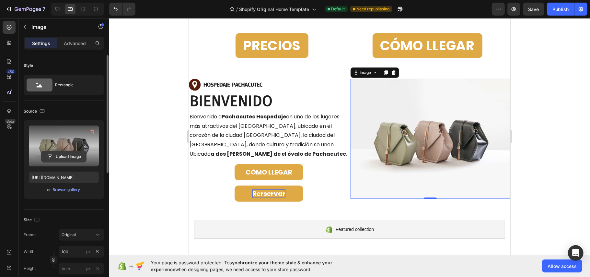
click at [49, 151] on input "file" at bounding box center [63, 156] width 45 height 11
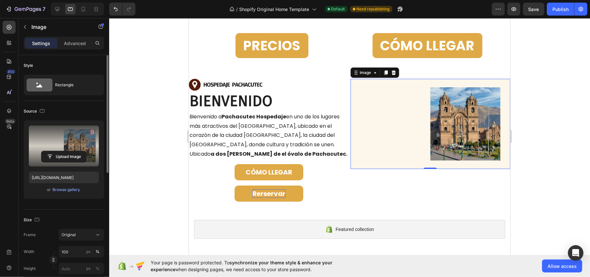
click at [425, 105] on img at bounding box center [430, 123] width 160 height 90
click at [55, 150] on label at bounding box center [64, 145] width 70 height 41
click at [55, 151] on input "file" at bounding box center [63, 156] width 45 height 11
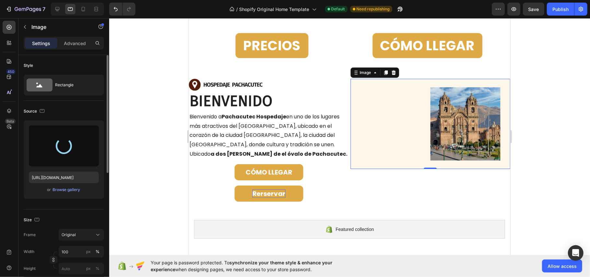
type input "[URL][DOMAIN_NAME]"
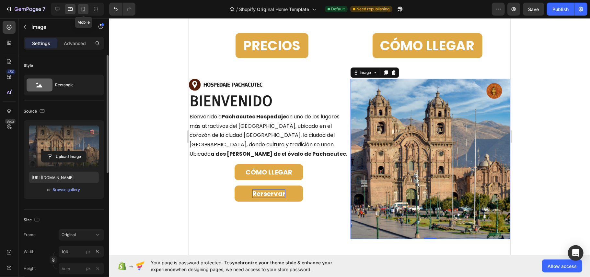
click at [86, 10] on icon at bounding box center [83, 9] width 6 height 6
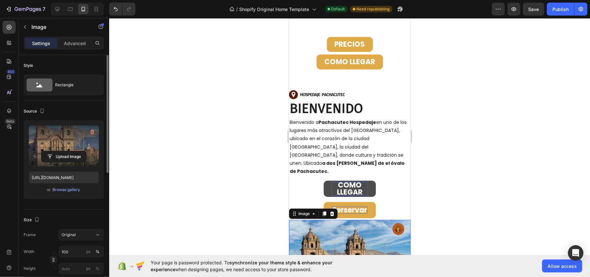
scroll to position [29, 0]
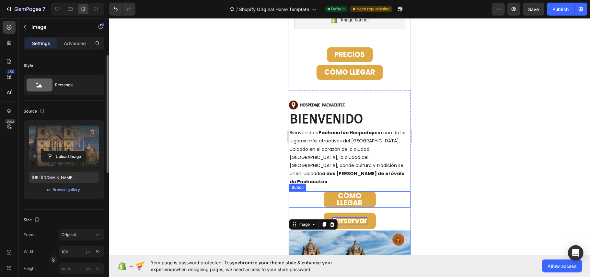
click at [301, 191] on div "CÓMO LLEGAR Button" at bounding box center [350, 199] width 122 height 16
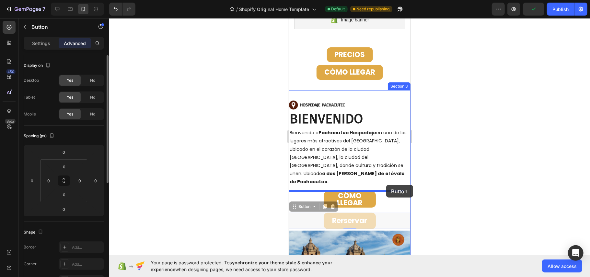
drag, startPoint x: 317, startPoint y: 203, endPoint x: 386, endPoint y: 184, distance: 71.4
click at [386, 184] on div "iPhone 13 Mini ( 375 px) iPhone 13 Mini iPhone 13 Pro iPhone 11 Pro Max iPhone …" at bounding box center [350, 253] width 122 height 529
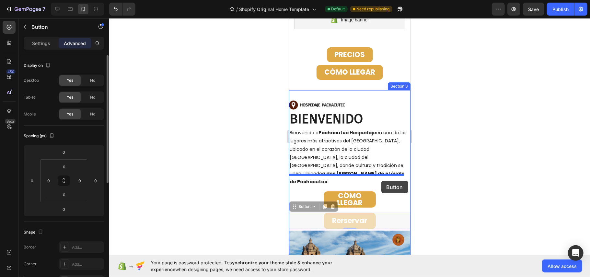
drag, startPoint x: 296, startPoint y: 191, endPoint x: 381, endPoint y: 180, distance: 85.9
click at [381, 180] on div "iPhone 13 Mini ( 375 px) iPhone 13 Mini iPhone 13 Pro iPhone 11 Pro Max iPhone …" at bounding box center [350, 253] width 122 height 529
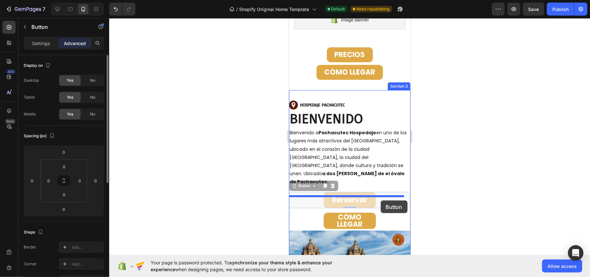
drag, startPoint x: 296, startPoint y: 168, endPoint x: 381, endPoint y: 200, distance: 90.0
click at [381, 200] on div "iPhone 13 Mini ( 375 px) iPhone 13 Mini iPhone 13 Pro iPhone 11 Pro Max iPhone …" at bounding box center [350, 253] width 122 height 529
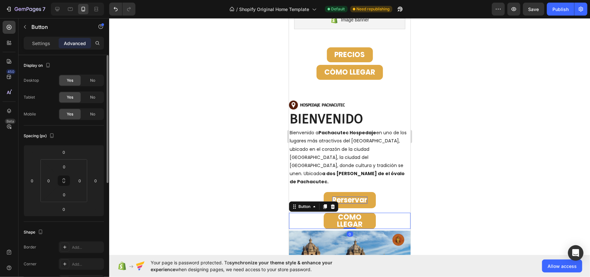
click at [298, 212] on div "CÓMO LLEGAR Button 0" at bounding box center [350, 220] width 122 height 16
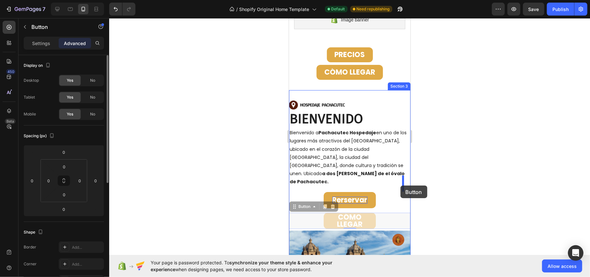
drag, startPoint x: 294, startPoint y: 190, endPoint x: 400, endPoint y: 185, distance: 106.1
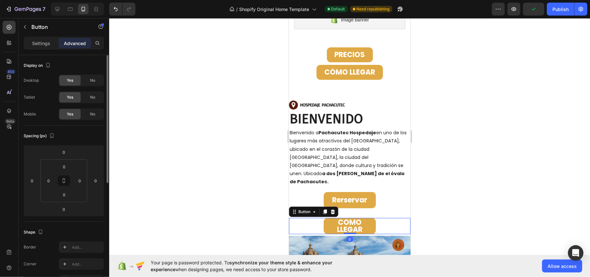
click at [300, 218] on div "CÓMO LLEGAR Button 0" at bounding box center [350, 226] width 122 height 16
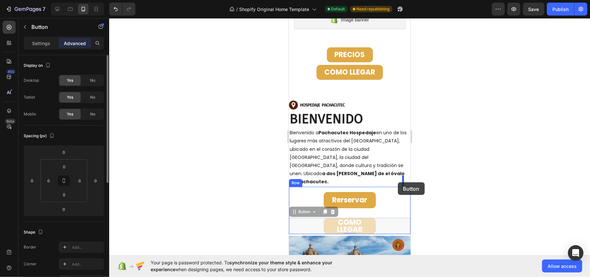
drag, startPoint x: 313, startPoint y: 192, endPoint x: 398, endPoint y: 182, distance: 85.2
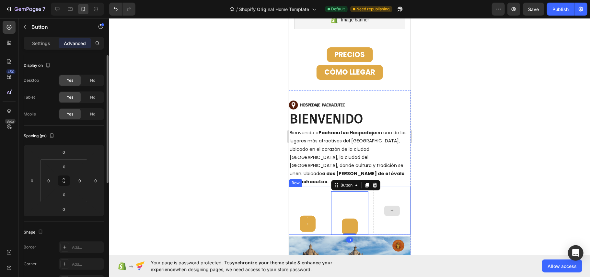
click at [390, 186] on div at bounding box center [391, 210] width 37 height 48
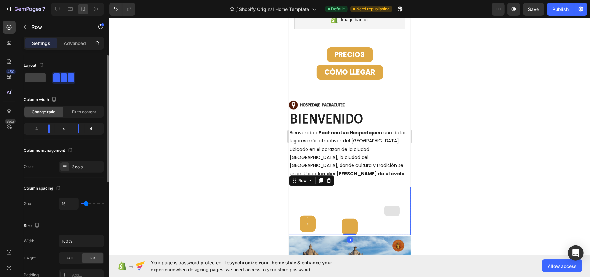
click at [381, 186] on div at bounding box center [391, 210] width 37 height 48
click at [374, 198] on div at bounding box center [391, 210] width 37 height 48
click at [352, 194] on div "CÓMO LLEGAR Button" at bounding box center [349, 212] width 37 height 43
click at [384, 186] on div at bounding box center [391, 210] width 37 height 48
click at [114, 6] on icon "Undo/Redo" at bounding box center [115, 9] width 6 height 6
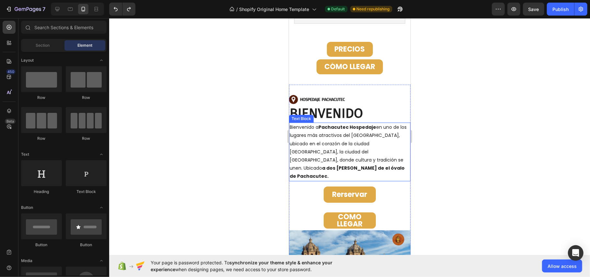
scroll to position [20, 0]
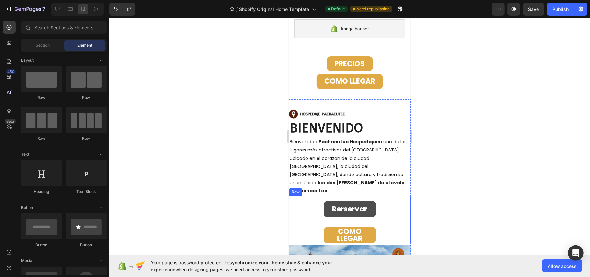
click at [366, 201] on button "Rerservar" at bounding box center [350, 209] width 52 height 16
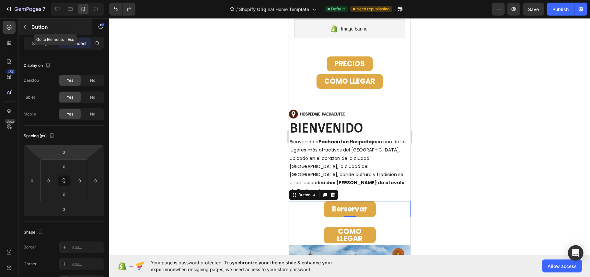
click at [25, 25] on icon "button" at bounding box center [24, 26] width 5 height 5
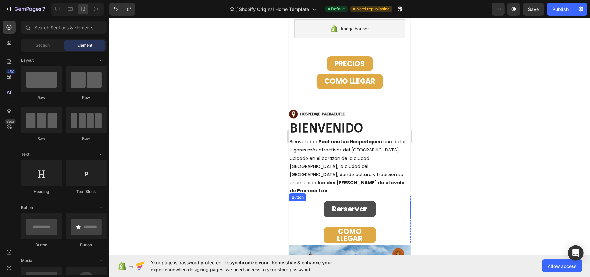
click at [324, 201] on button "Rerservar" at bounding box center [350, 209] width 52 height 16
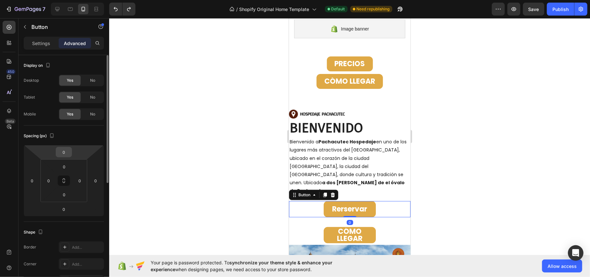
click at [69, 155] on input "0" at bounding box center [63, 152] width 13 height 10
type input "-1"
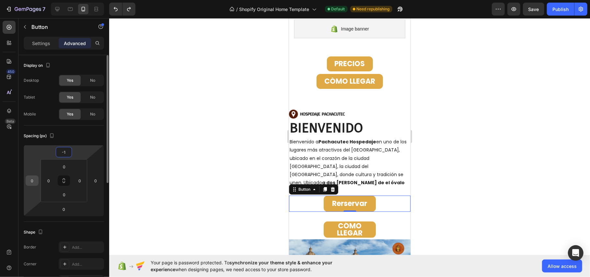
click at [33, 183] on input "0" at bounding box center [32, 181] width 10 height 10
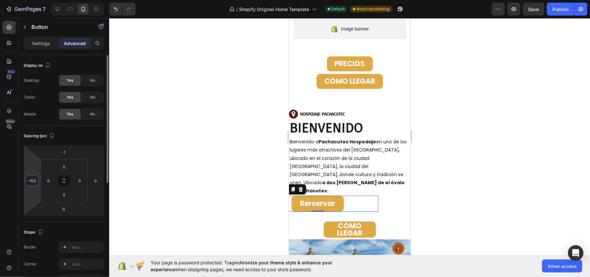
type input "-103"
click at [67, 152] on input "-1" at bounding box center [63, 152] width 13 height 10
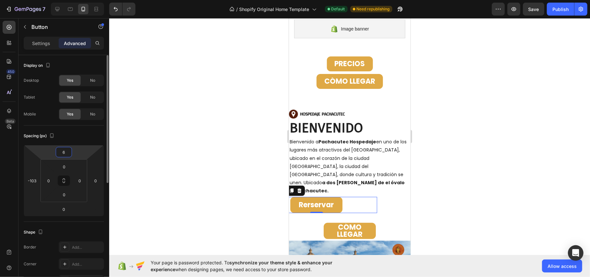
type input "7"
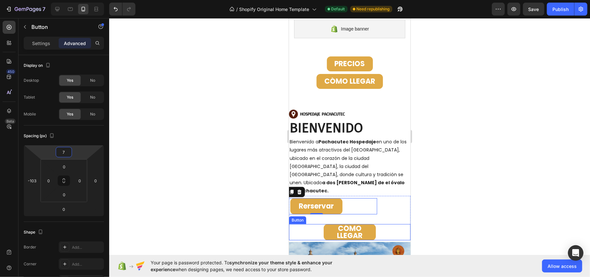
click at [377, 224] on div "CÓMO LLEGAR Button" at bounding box center [350, 232] width 122 height 16
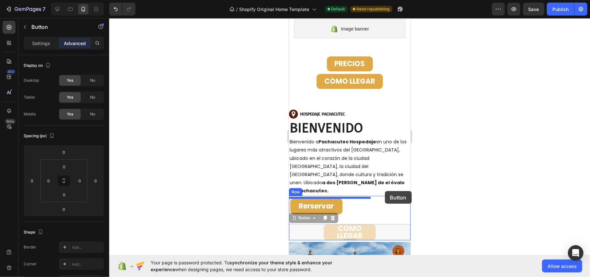
drag, startPoint x: 295, startPoint y: 201, endPoint x: 381, endPoint y: 188, distance: 87.3
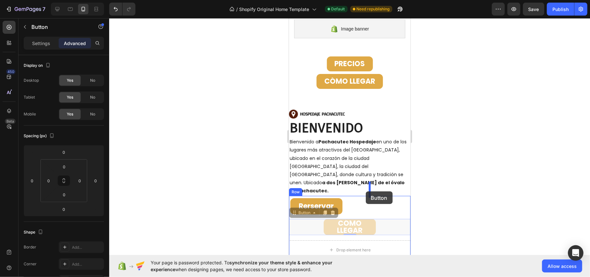
drag, startPoint x: 320, startPoint y: 194, endPoint x: 366, endPoint y: 191, distance: 45.5
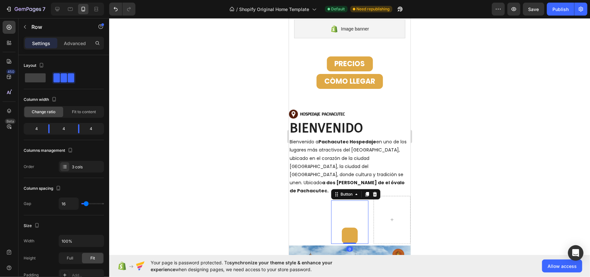
click at [383, 195] on div at bounding box center [391, 219] width 37 height 48
click at [389, 195] on div at bounding box center [391, 219] width 37 height 48
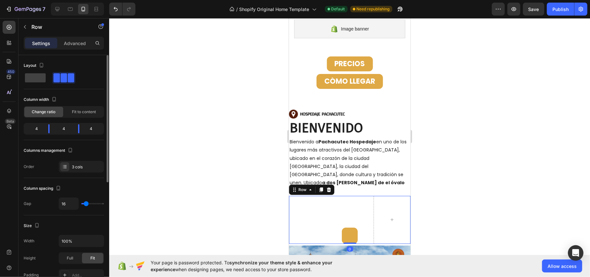
click at [95, 126] on div "4" at bounding box center [94, 128] width 18 height 9
click at [41, 126] on div "4" at bounding box center [34, 128] width 18 height 9
click at [38, 127] on div "4" at bounding box center [34, 128] width 18 height 9
click at [68, 77] on span at bounding box center [71, 77] width 6 height 9
click at [60, 76] on div at bounding box center [63, 77] width 21 height 9
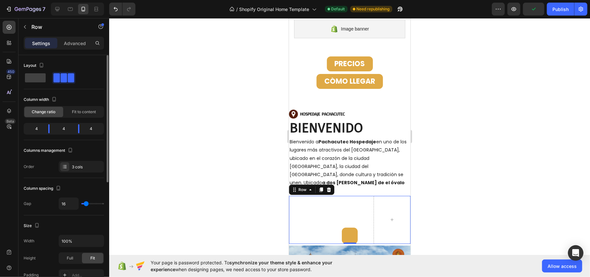
click at [60, 76] on div at bounding box center [63, 77] width 21 height 9
click at [61, 75] on span at bounding box center [64, 77] width 6 height 9
click at [56, 137] on div "Column width Change ratio Fit to content 4 4 4" at bounding box center [64, 117] width 80 height 46
drag, startPoint x: 67, startPoint y: 127, endPoint x: 75, endPoint y: 126, distance: 8.5
click at [69, 127] on div "4" at bounding box center [64, 128] width 18 height 9
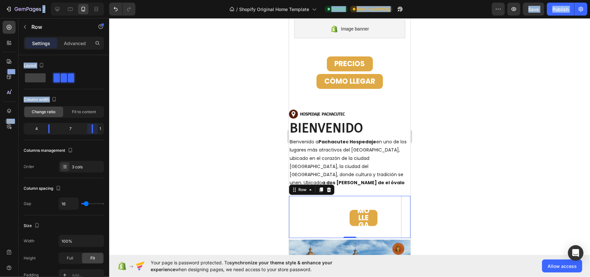
drag, startPoint x: 81, startPoint y: 126, endPoint x: 117, endPoint y: 128, distance: 36.1
click at [119, 0] on body "7 / Shopify Original Home Template Default Need republishing Preview Save Publi…" at bounding box center [295, 0] width 590 height 0
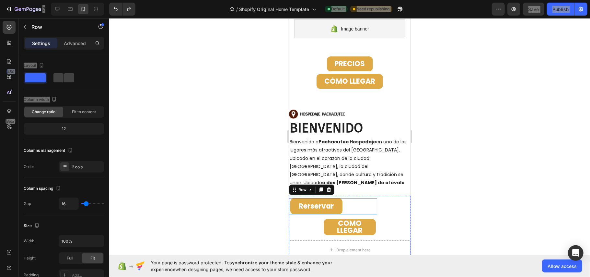
click at [341, 198] on div "Rerservar Button" at bounding box center [316, 206] width 122 height 16
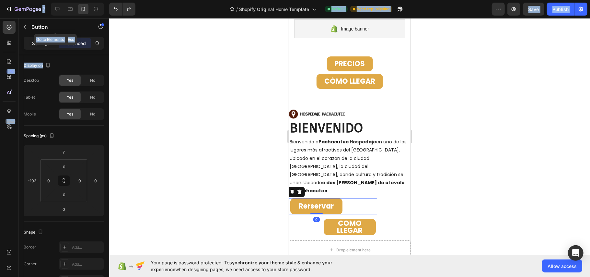
click at [34, 39] on div "Settings" at bounding box center [41, 43] width 32 height 10
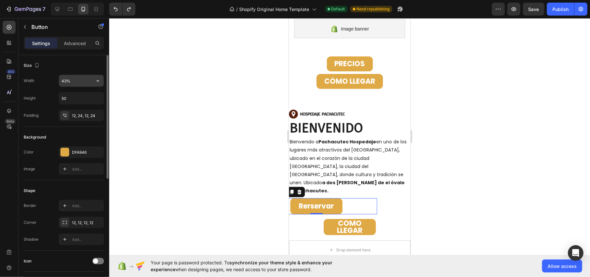
click at [74, 79] on input "43%" at bounding box center [81, 81] width 45 height 12
click at [88, 81] on input "43%" at bounding box center [81, 81] width 45 height 12
type input "46%"
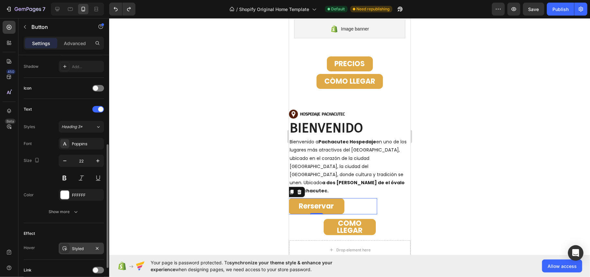
scroll to position [226, 0]
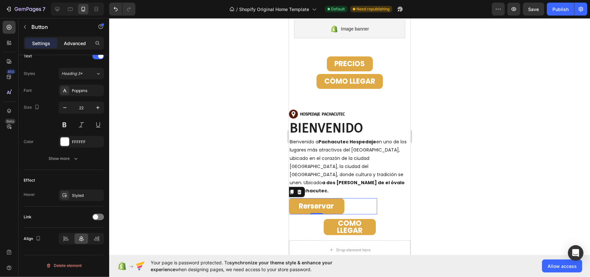
click at [75, 41] on p "Advanced" at bounding box center [75, 43] width 22 height 7
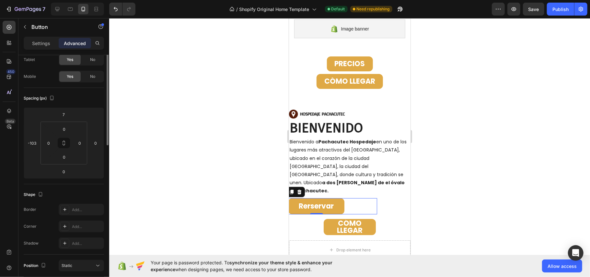
scroll to position [0, 0]
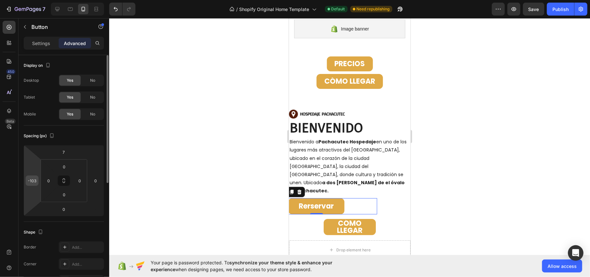
click at [36, 182] on input "-103" at bounding box center [32, 181] width 10 height 10
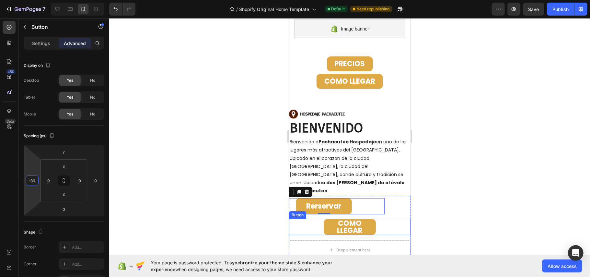
type input "-79"
click at [47, 42] on p "Settings" at bounding box center [41, 43] width 18 height 7
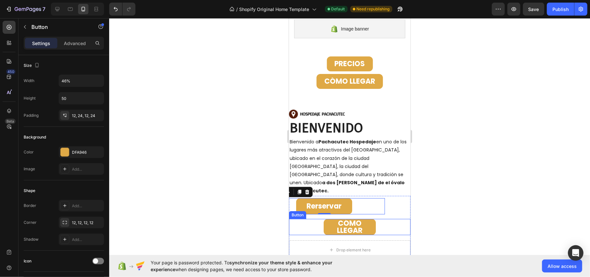
click at [373, 218] on div "CÓMO LLEGAR Button" at bounding box center [350, 226] width 122 height 16
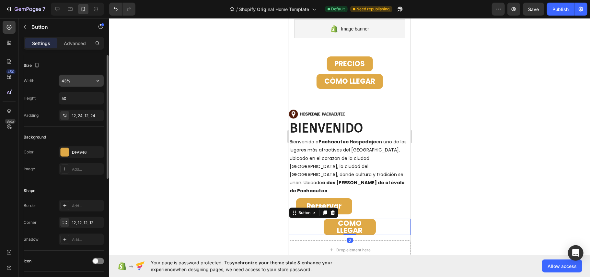
click at [64, 78] on input "43%" at bounding box center [81, 81] width 45 height 12
drag, startPoint x: 83, startPoint y: 84, endPoint x: 89, endPoint y: 85, distance: 5.7
click at [89, 85] on input "47%" at bounding box center [81, 81] width 45 height 12
click at [88, 85] on input "48%" at bounding box center [81, 81] width 45 height 12
type input "47%"
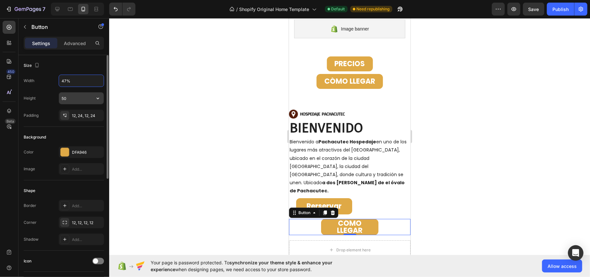
click at [73, 98] on input "50" at bounding box center [81, 98] width 45 height 12
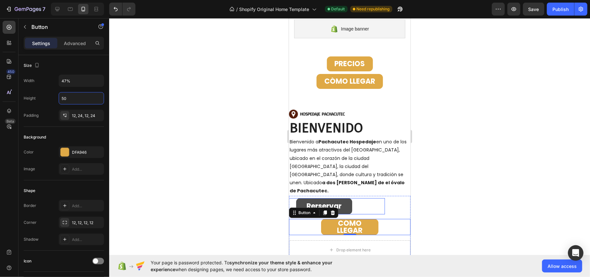
click at [342, 198] on button "Rerservar" at bounding box center [324, 206] width 56 height 16
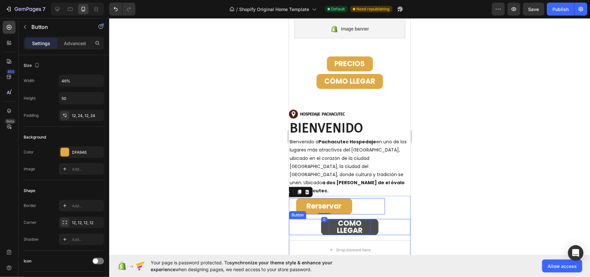
click at [347, 218] on strong "CÓMO LLEGAR" at bounding box center [350, 226] width 26 height 17
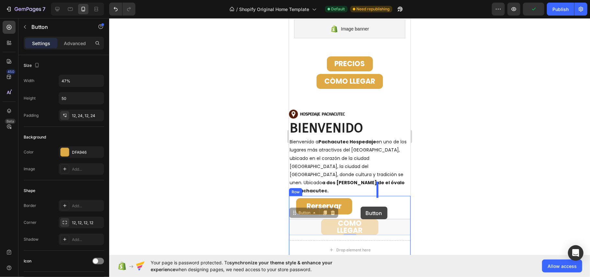
drag, startPoint x: 370, startPoint y: 208, endPoint x: 357, endPoint y: 204, distance: 13.5
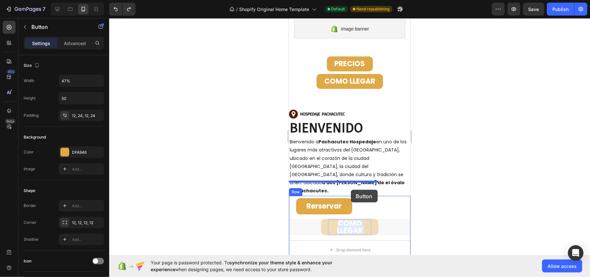
drag, startPoint x: 352, startPoint y: 210, endPoint x: 351, endPoint y: 188, distance: 21.4
click at [351, 188] on div "iPhone 13 Mini ( 375 px) iPhone 13 Mini iPhone 13 Pro iPhone 11 Pro Max iPhone …" at bounding box center [350, 273] width 122 height 551
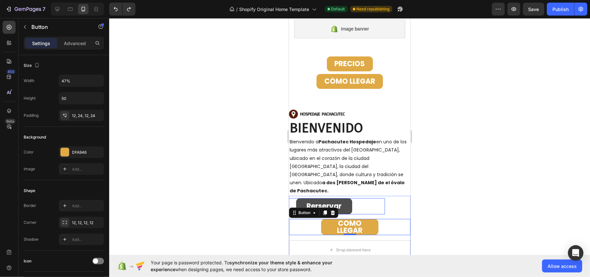
click at [344, 198] on button "Rerservar" at bounding box center [324, 206] width 56 height 16
click at [315, 218] on div "CÓMO LLEGAR Button" at bounding box center [350, 226] width 122 height 16
click at [71, 36] on div "Button" at bounding box center [55, 27] width 74 height 18
click at [71, 45] on p "Advanced" at bounding box center [75, 43] width 22 height 7
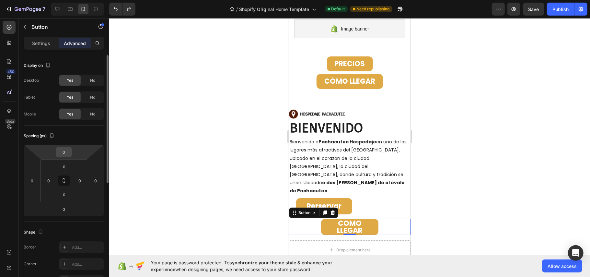
click at [69, 152] on input "0" at bounding box center [63, 152] width 13 height 10
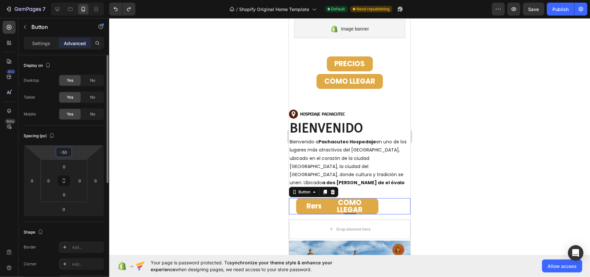
type input "-49"
click at [94, 182] on input "0" at bounding box center [96, 181] width 10 height 10
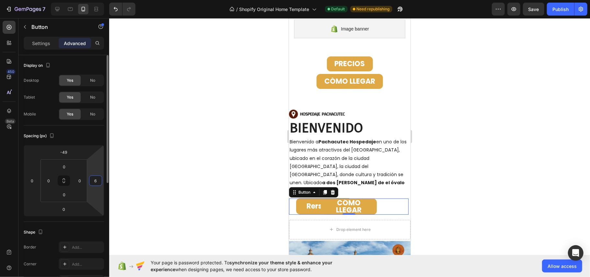
click at [97, 0] on html "7 / Shopify Original Home Template Default Need republishing Preview Save Publi…" at bounding box center [295, 0] width 590 height 0
click at [97, 183] on input "6" at bounding box center [96, 181] width 10 height 10
type input "-26"
click at [32, 181] on input "0" at bounding box center [32, 181] width 10 height 10
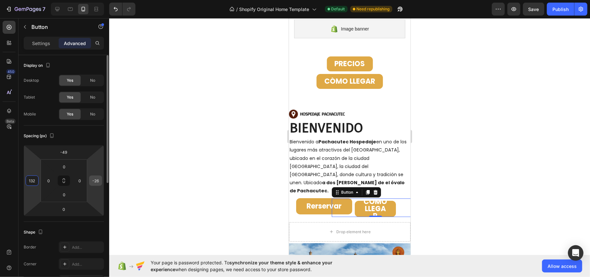
type input "131"
click at [93, 182] on input "-26" at bounding box center [96, 181] width 10 height 10
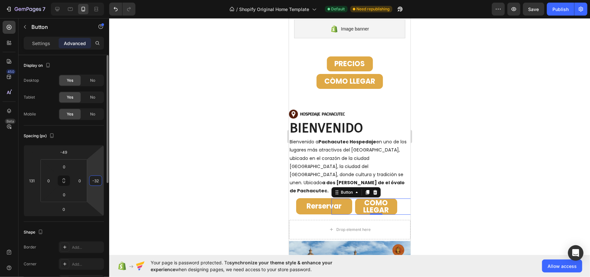
click at [95, 182] on input "-32" at bounding box center [96, 181] width 10 height 10
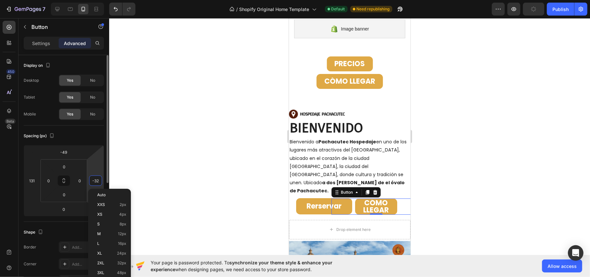
click at [97, 183] on input "-32" at bounding box center [96, 181] width 10 height 10
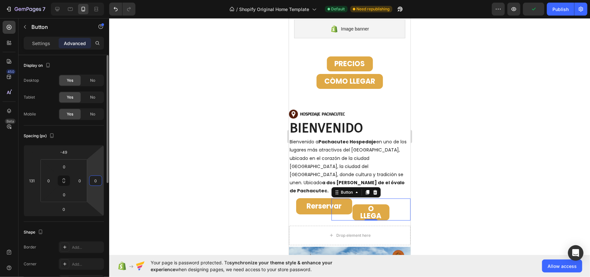
click at [99, 0] on html "7 / Shopify Original Home Template Default Need republishing Preview Publish 45…" at bounding box center [295, 0] width 590 height 0
click at [96, 184] on input "0" at bounding box center [96, 181] width 10 height 10
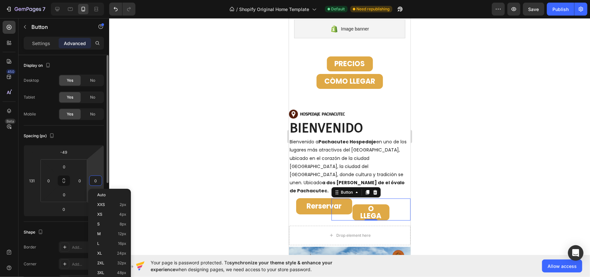
click at [96, 184] on input "0" at bounding box center [96, 181] width 10 height 10
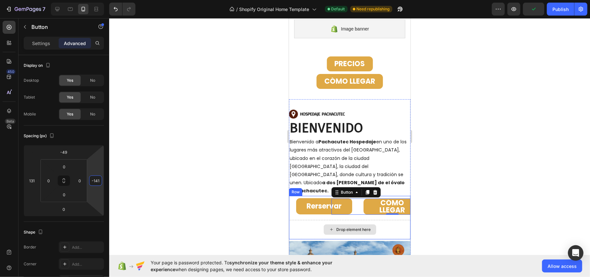
type input "-142"
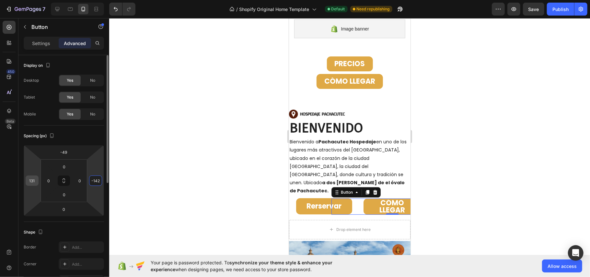
click at [34, 182] on input "131" at bounding box center [32, 181] width 10 height 10
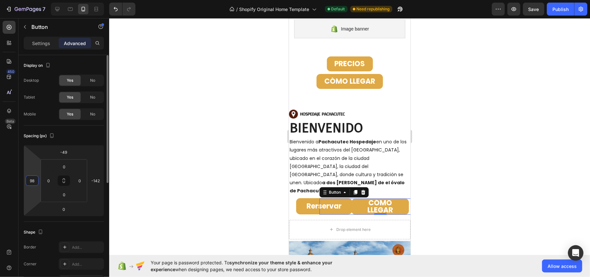
type input "99"
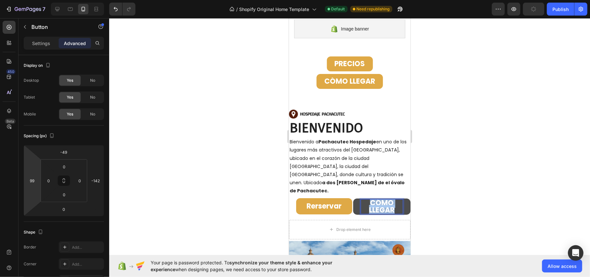
drag, startPoint x: 393, startPoint y: 192, endPoint x: 364, endPoint y: 185, distance: 29.9
click at [364, 199] on p "CÓMO LLEGAR" at bounding box center [381, 206] width 41 height 14
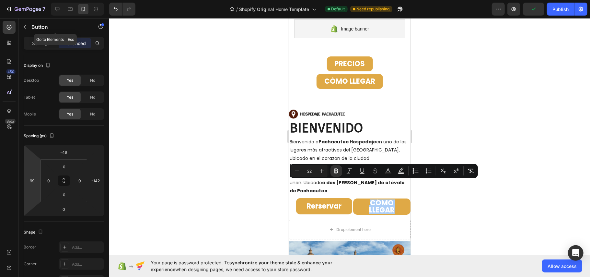
click at [28, 25] on button "button" at bounding box center [25, 27] width 10 height 10
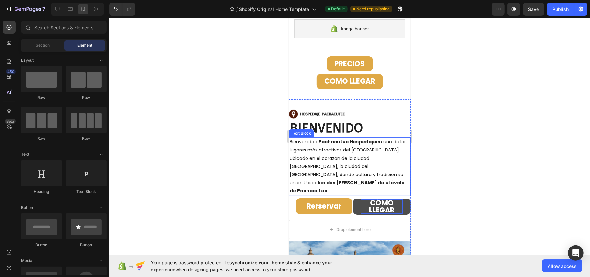
click at [379, 197] on strong "CÓMO LLEGAR" at bounding box center [382, 205] width 26 height 17
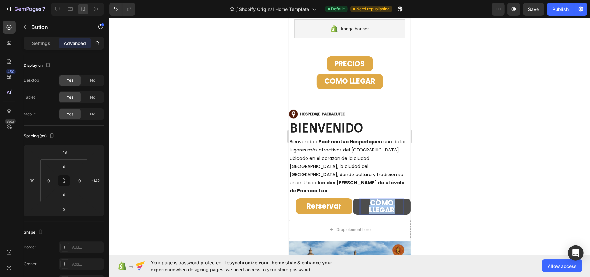
click at [378, 197] on strong "CÓMO LLEGAR" at bounding box center [382, 205] width 26 height 17
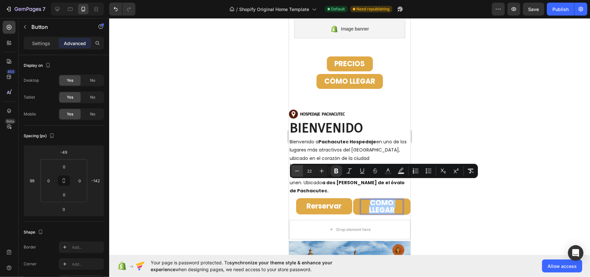
click at [301, 172] on button "Minus" at bounding box center [297, 171] width 12 height 12
click at [299, 171] on icon "Editor contextual toolbar" at bounding box center [297, 171] width 6 height 6
click at [298, 171] on icon "Editor contextual toolbar" at bounding box center [297, 171] width 6 height 6
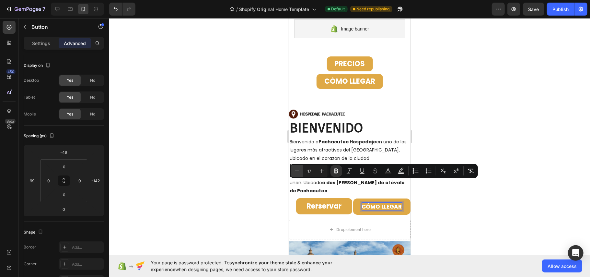
click at [298, 171] on icon "Editor contextual toolbar" at bounding box center [297, 171] width 6 height 6
type input "16"
click at [45, 179] on input "0" at bounding box center [49, 181] width 10 height 10
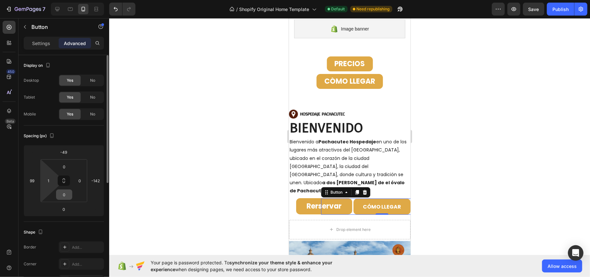
drag, startPoint x: 46, startPoint y: 176, endPoint x: 60, endPoint y: 180, distance: 14.7
click at [59, 180] on div "0 1 0 0" at bounding box center [64, 180] width 47 height 43
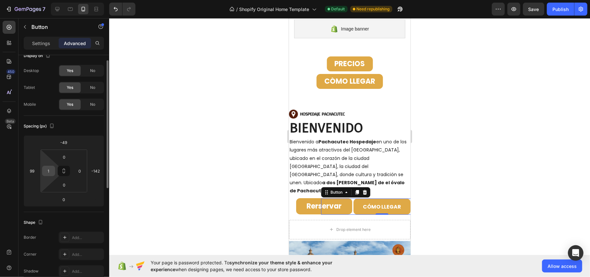
click at [52, 171] on input "1" at bounding box center [49, 171] width 10 height 10
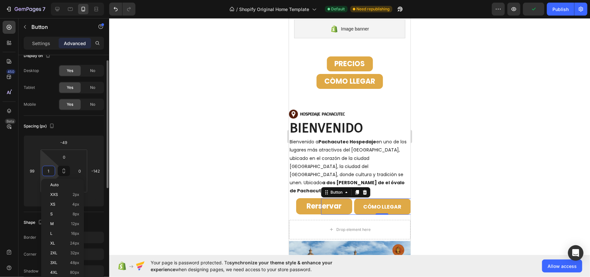
type input "0"
click at [50, 169] on input "0" at bounding box center [49, 171] width 10 height 10
click at [327, 198] on div "CÓMO LLEGAR Button 0" at bounding box center [382, 206] width 122 height 16
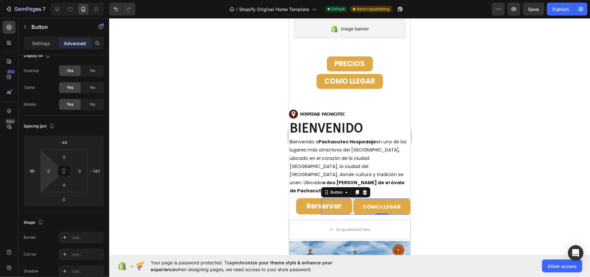
click at [324, 198] on div "CÓMO LLEGAR Button 0" at bounding box center [382, 206] width 122 height 16
click at [312, 201] on strong "Rerservar" at bounding box center [324, 206] width 35 height 10
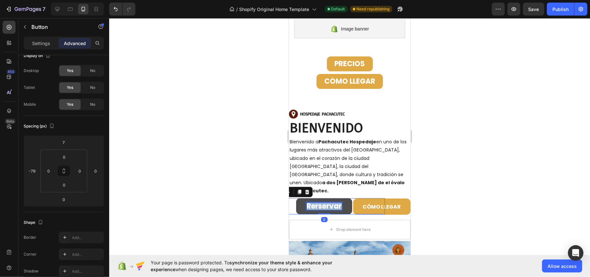
click at [312, 201] on strong "Rerservar" at bounding box center [324, 206] width 35 height 10
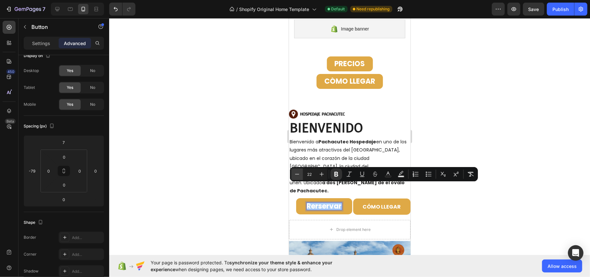
click at [301, 174] on button "Minus" at bounding box center [297, 174] width 12 height 12
type input "20"
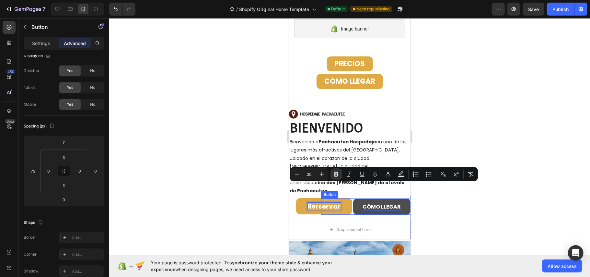
click at [386, 203] on strong "CÓMO LLEGAR" at bounding box center [382, 206] width 38 height 7
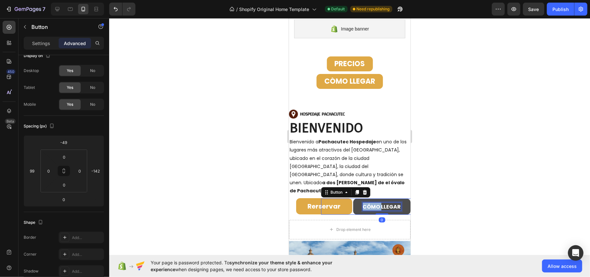
click at [373, 203] on strong "CÓMO LLEGAR" at bounding box center [382, 206] width 38 height 7
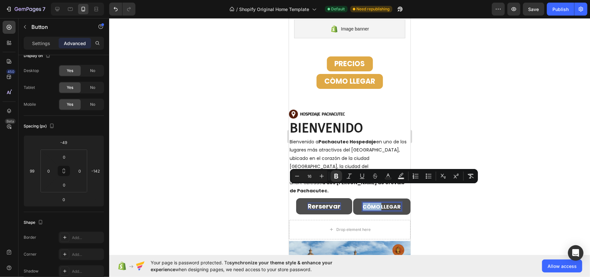
click at [320, 201] on strong "Rerservar" at bounding box center [324, 205] width 33 height 9
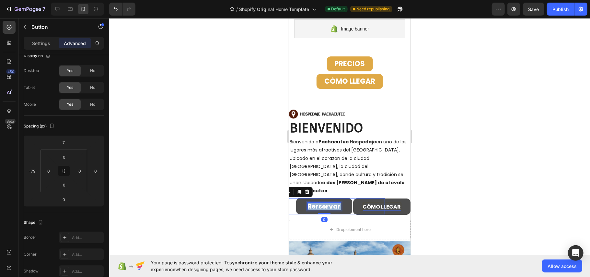
click at [318, 201] on strong "Rerservar" at bounding box center [324, 205] width 33 height 9
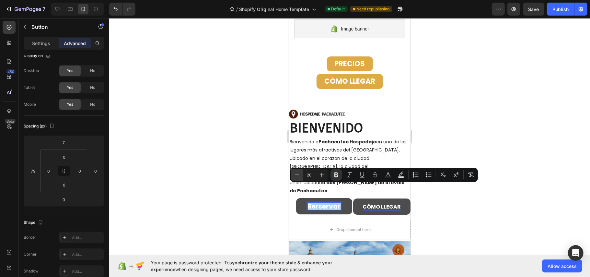
click at [301, 175] on button "Minus" at bounding box center [297, 175] width 12 height 12
click at [295, 173] on icon "Editor contextual toolbar" at bounding box center [297, 174] width 6 height 6
click at [294, 173] on icon "Editor contextual toolbar" at bounding box center [297, 174] width 6 height 6
type input "16"
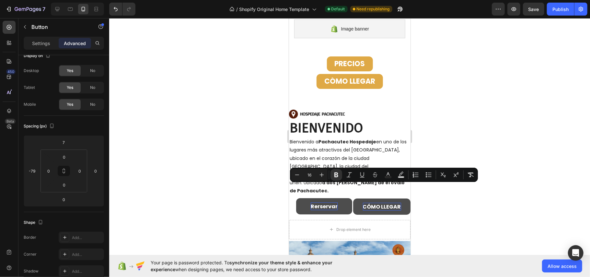
click at [468, 205] on div at bounding box center [349, 147] width 481 height 259
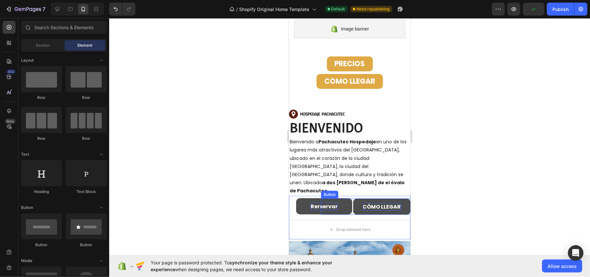
click at [372, 198] on button "CÓMO LLEGAR" at bounding box center [381, 206] width 57 height 16
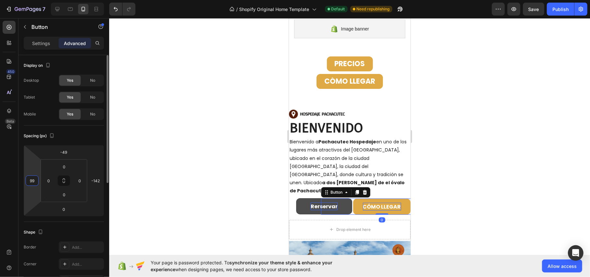
click at [35, 181] on input "99" at bounding box center [32, 181] width 10 height 10
type input "85"
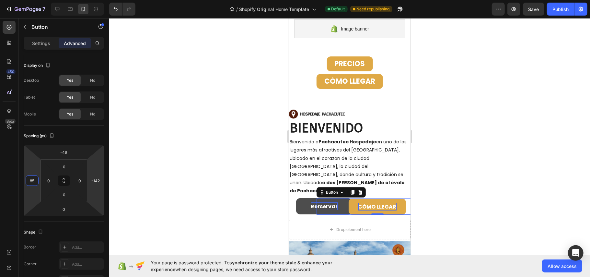
click at [312, 202] on strong "Rerservar" at bounding box center [324, 205] width 27 height 7
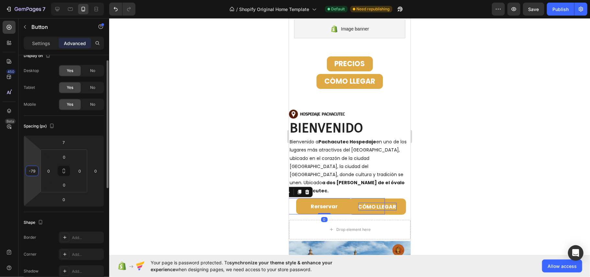
click at [32, 171] on input "-79" at bounding box center [32, 171] width 10 height 10
type input "-90"
drag, startPoint x: 474, startPoint y: 171, endPoint x: 477, endPoint y: 165, distance: 7.0
click at [475, 171] on div at bounding box center [349, 147] width 481 height 259
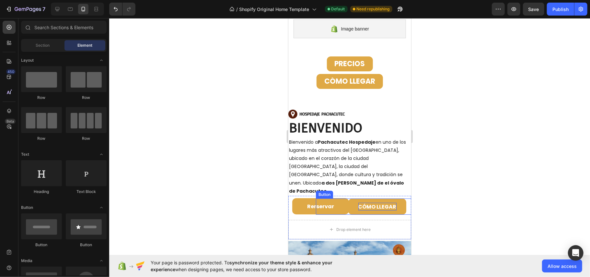
click at [319, 198] on div "CÓMO LLEGAR Button" at bounding box center [377, 206] width 123 height 16
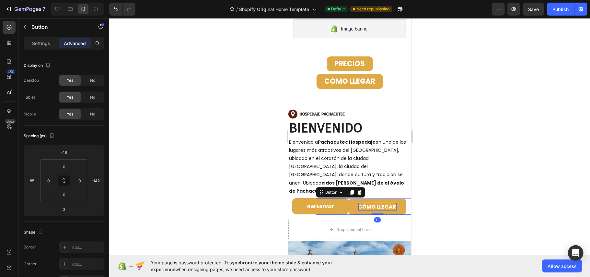
click at [319, 198] on div "CÓMO LLEGAR Button 0" at bounding box center [377, 206] width 123 height 16
click at [310, 202] on strong "Rerservar" at bounding box center [320, 205] width 27 height 7
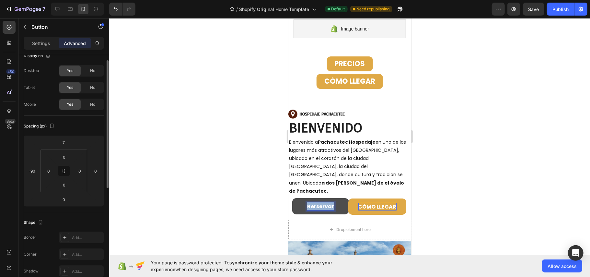
click at [310, 202] on strong "Rerservar" at bounding box center [320, 205] width 27 height 7
click at [472, 160] on div at bounding box center [349, 147] width 481 height 259
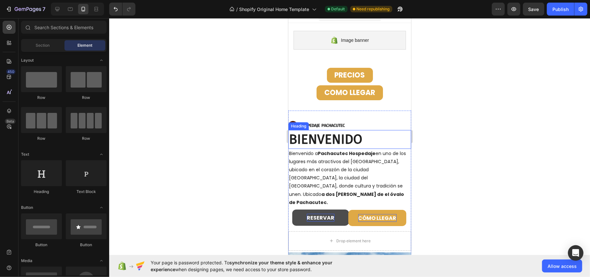
scroll to position [0, 0]
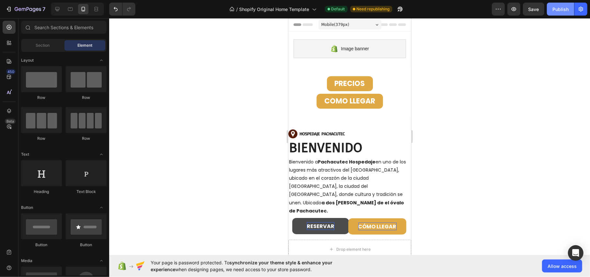
click at [570, 7] on button "Publish" at bounding box center [560, 9] width 27 height 13
click at [392, 10] on icon "button" at bounding box center [391, 11] width 2 height 2
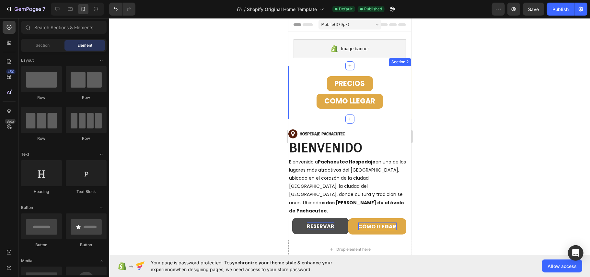
click at [393, 73] on div "PRECIOS Button CÓMO LLEGAR Button Section 2" at bounding box center [349, 91] width 123 height 53
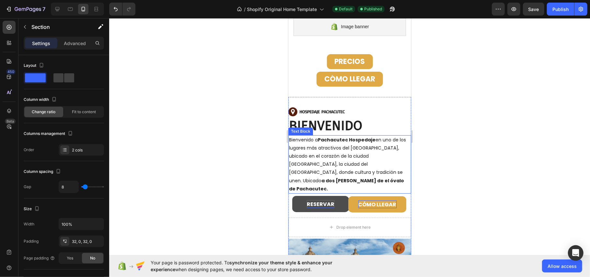
scroll to position [43, 0]
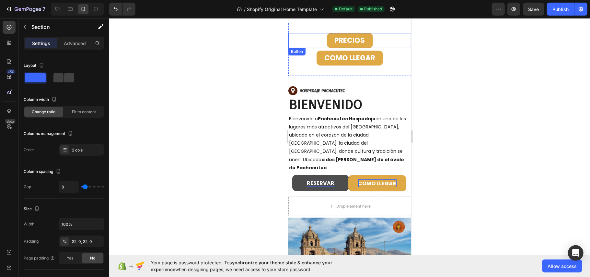
click at [386, 33] on div "PRECIOS Button" at bounding box center [349, 40] width 123 height 15
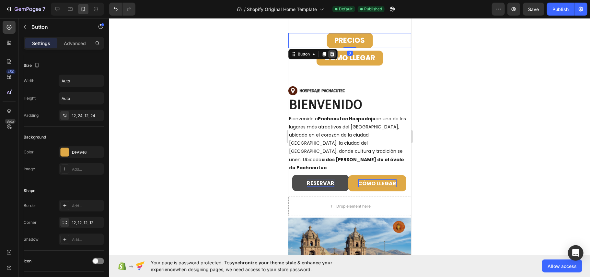
click at [333, 53] on icon at bounding box center [331, 53] width 5 height 5
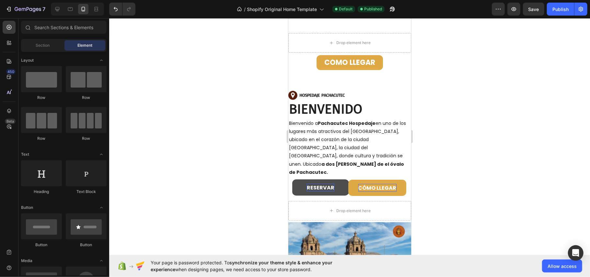
click at [394, 59] on div "CÓMO LLEGAR Button" at bounding box center [349, 62] width 123 height 15
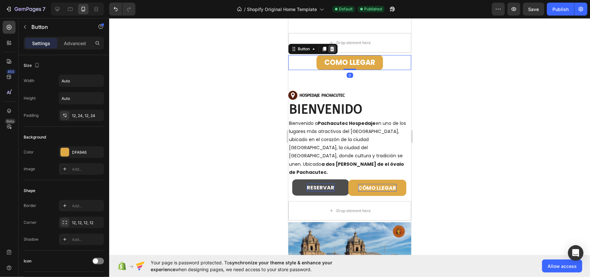
click at [333, 49] on icon at bounding box center [331, 48] width 5 height 5
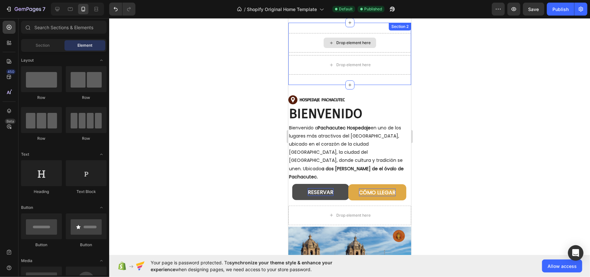
click at [370, 42] on div "Drop element here" at bounding box center [350, 42] width 53 height 10
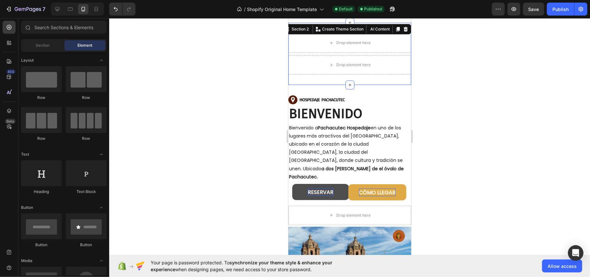
click at [364, 28] on div "Drop element here Drop element here Section 2 You can create reusable sections …" at bounding box center [349, 53] width 123 height 62
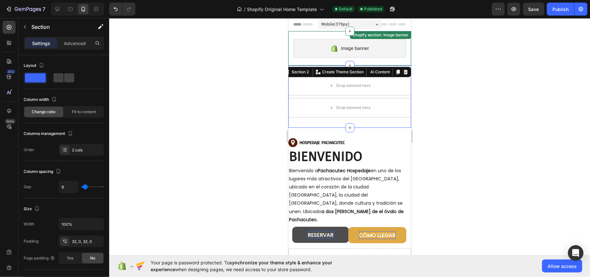
scroll to position [0, 0]
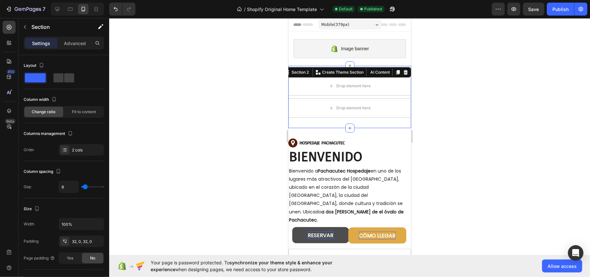
click at [403, 71] on icon at bounding box center [405, 71] width 5 height 5
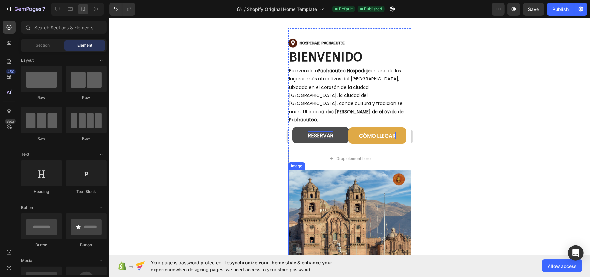
scroll to position [86, 0]
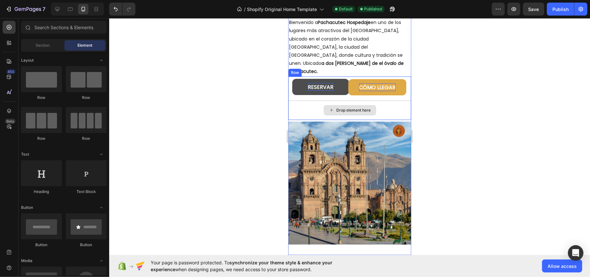
click at [369, 105] on div "Drop element here" at bounding box center [350, 110] width 53 height 10
click at [388, 100] on div "Drop element here" at bounding box center [349, 109] width 123 height 19
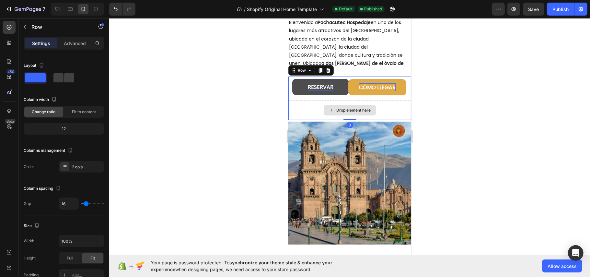
click at [388, 100] on div "Drop element here" at bounding box center [349, 109] width 123 height 19
click at [420, 92] on div at bounding box center [349, 147] width 481 height 259
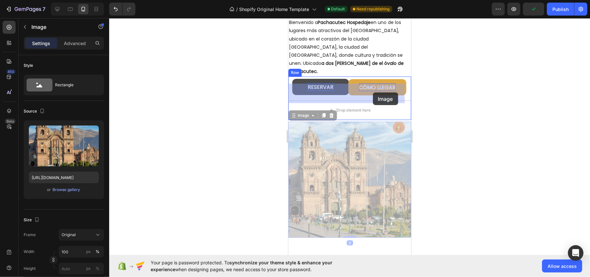
drag, startPoint x: 371, startPoint y: 135, endPoint x: 373, endPoint y: 92, distance: 42.2
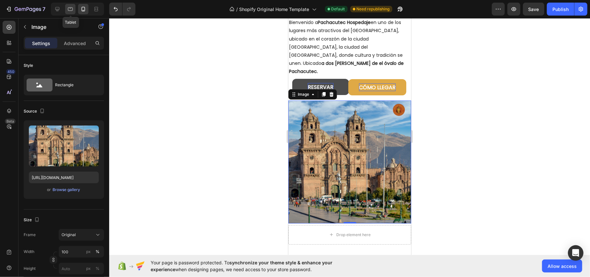
click at [72, 10] on icon at bounding box center [70, 9] width 5 height 4
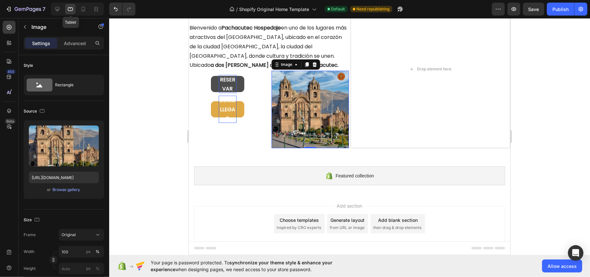
scroll to position [78, 0]
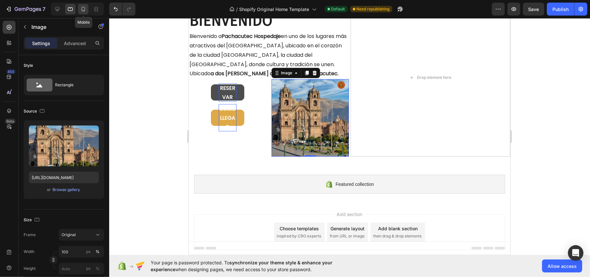
click at [86, 9] on icon at bounding box center [83, 9] width 6 height 6
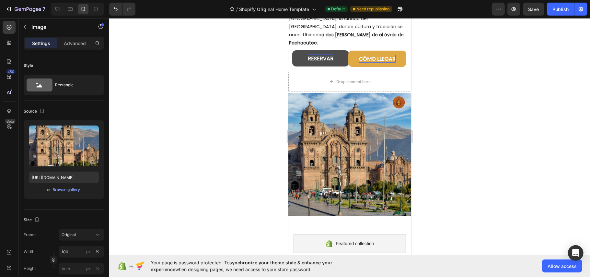
scroll to position [129, 0]
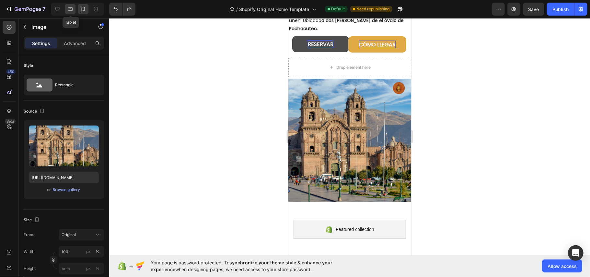
click at [68, 6] on icon at bounding box center [70, 9] width 6 height 6
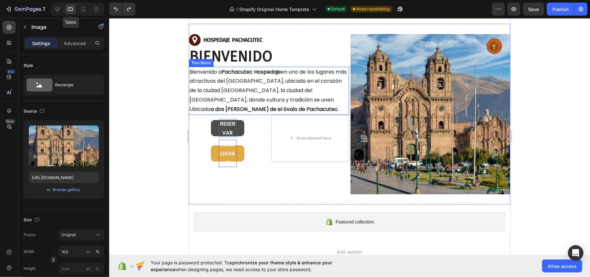
scroll to position [36, 0]
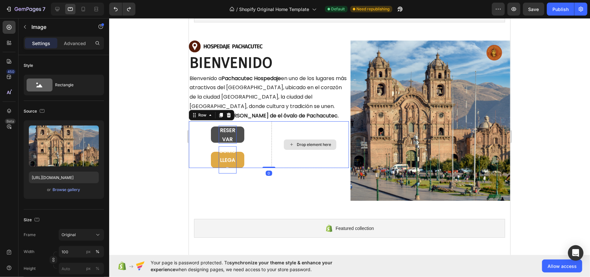
click at [320, 122] on div "Drop element here" at bounding box center [309, 144] width 77 height 47
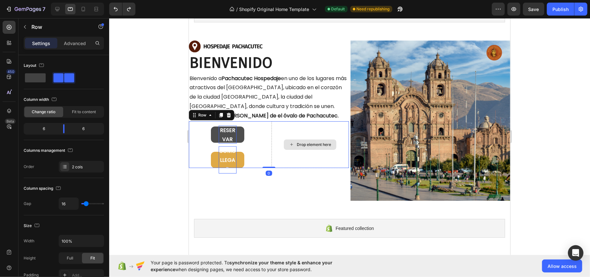
click at [311, 126] on div "Drop element here" at bounding box center [309, 144] width 77 height 47
drag, startPoint x: 271, startPoint y: 131, endPoint x: 277, endPoint y: 121, distance: 11.9
click at [271, 131] on div "Drop element here" at bounding box center [309, 144] width 77 height 47
click at [199, 126] on div "RESERVAR Button" at bounding box center [227, 134] width 77 height 16
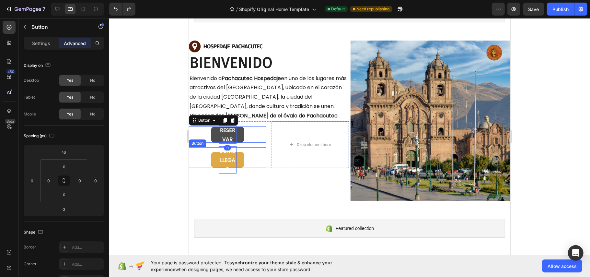
click at [200, 147] on div "CÓMO LLEGAR Button" at bounding box center [227, 157] width 77 height 21
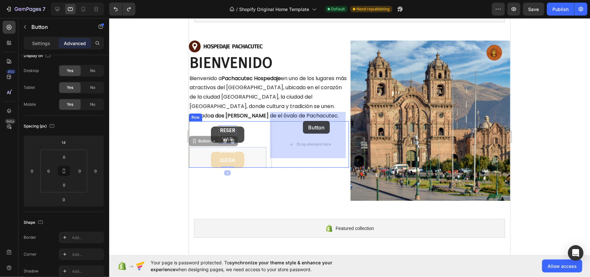
drag, startPoint x: 196, startPoint y: 132, endPoint x: 302, endPoint y: 121, distance: 106.3
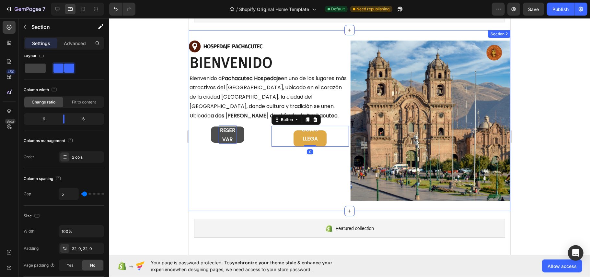
click at [284, 153] on div "Image ⁠⁠⁠⁠⁠⁠⁠ BIENVENIDO Heading Bienvenido a Pachacutec Hospedaje en uno de lo…" at bounding box center [269, 120] width 160 height 160
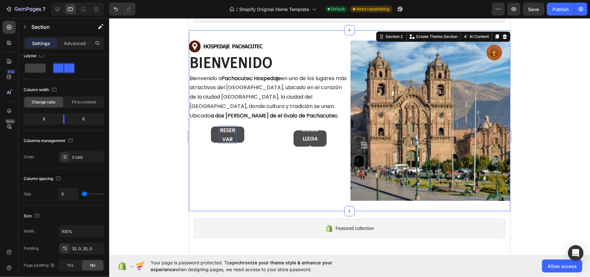
scroll to position [0, 0]
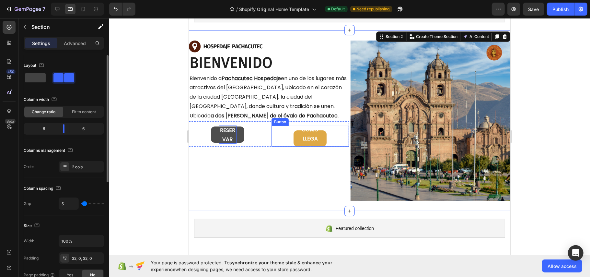
click at [271, 125] on div "CÓMO LLEGAR Button" at bounding box center [309, 135] width 77 height 21
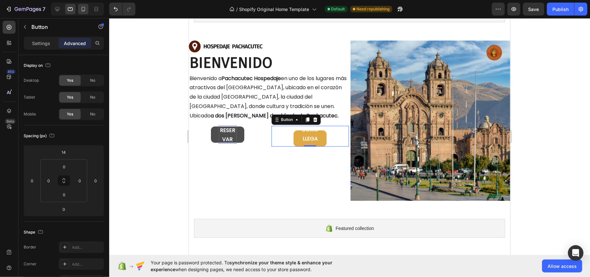
drag, startPoint x: 88, startPoint y: 14, endPoint x: 84, endPoint y: 8, distance: 8.1
click at [87, 13] on div at bounding box center [77, 9] width 53 height 13
click at [84, 8] on icon at bounding box center [83, 9] width 6 height 6
type input "-49"
type input "85"
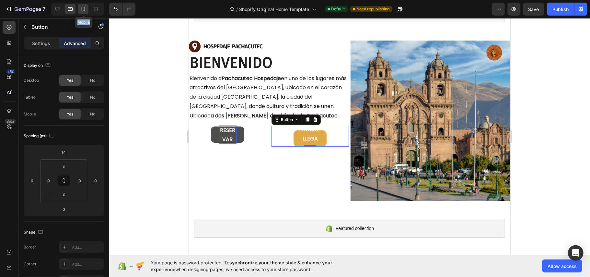
type input "-142"
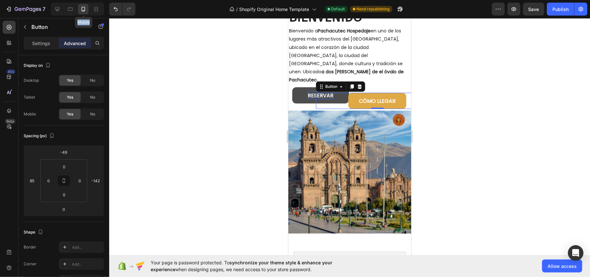
scroll to position [113, 0]
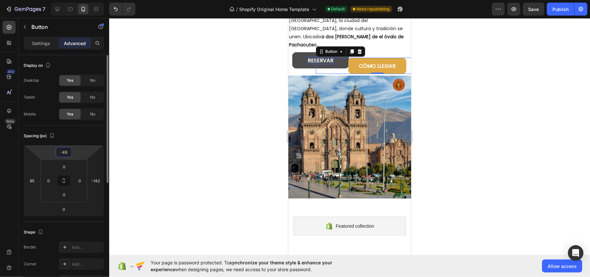
click at [63, 149] on input "-49" at bounding box center [63, 152] width 13 height 10
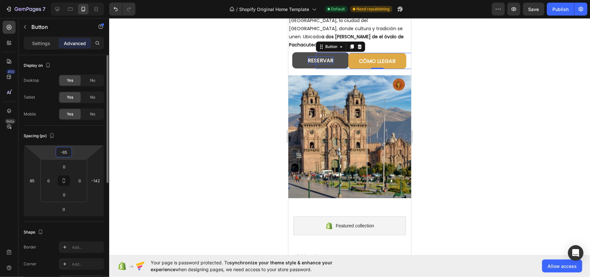
type input "-66"
click at [224, 51] on div at bounding box center [349, 147] width 481 height 259
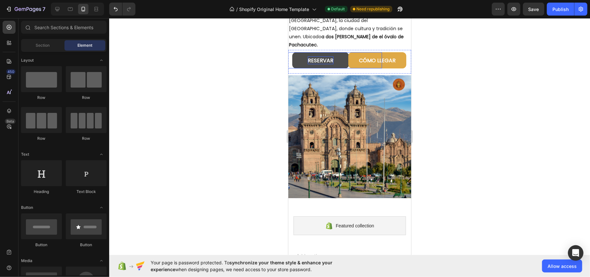
click at [254, 44] on div at bounding box center [349, 147] width 481 height 259
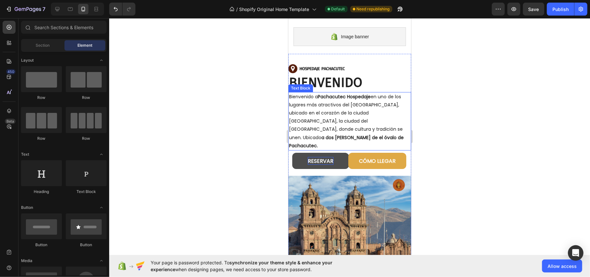
scroll to position [0, 0]
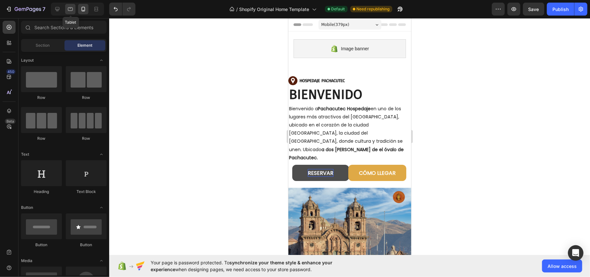
click at [71, 13] on div at bounding box center [70, 9] width 10 height 10
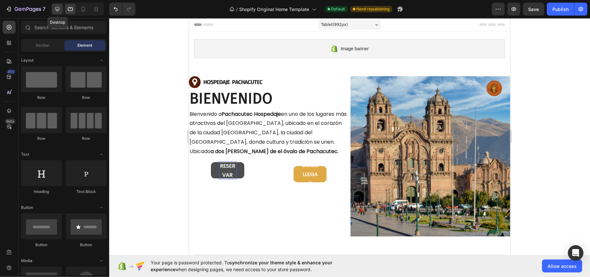
click at [58, 12] on div at bounding box center [57, 9] width 10 height 10
